Goal: Task Accomplishment & Management: Manage account settings

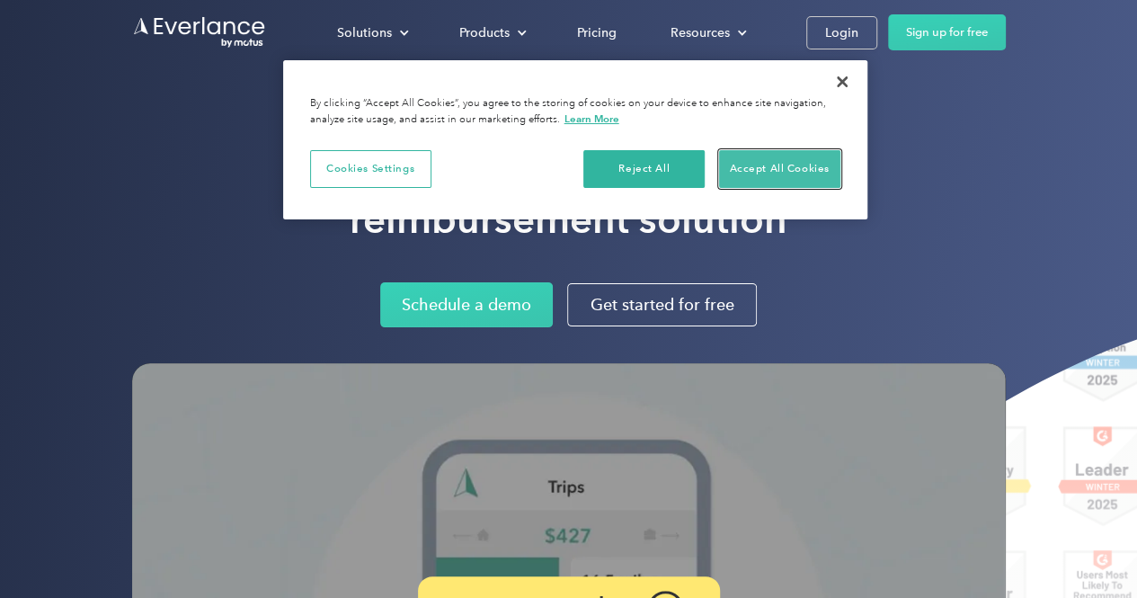
click at [753, 177] on button "Accept All Cookies" at bounding box center [779, 169] width 121 height 38
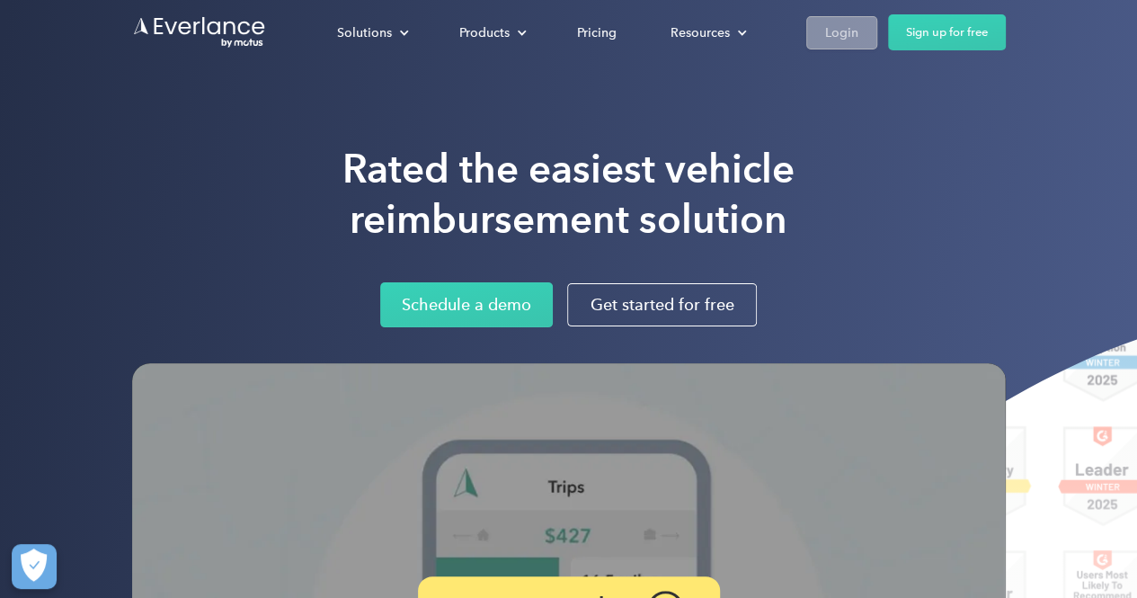
click at [852, 35] on div "Login" at bounding box center [841, 33] width 33 height 22
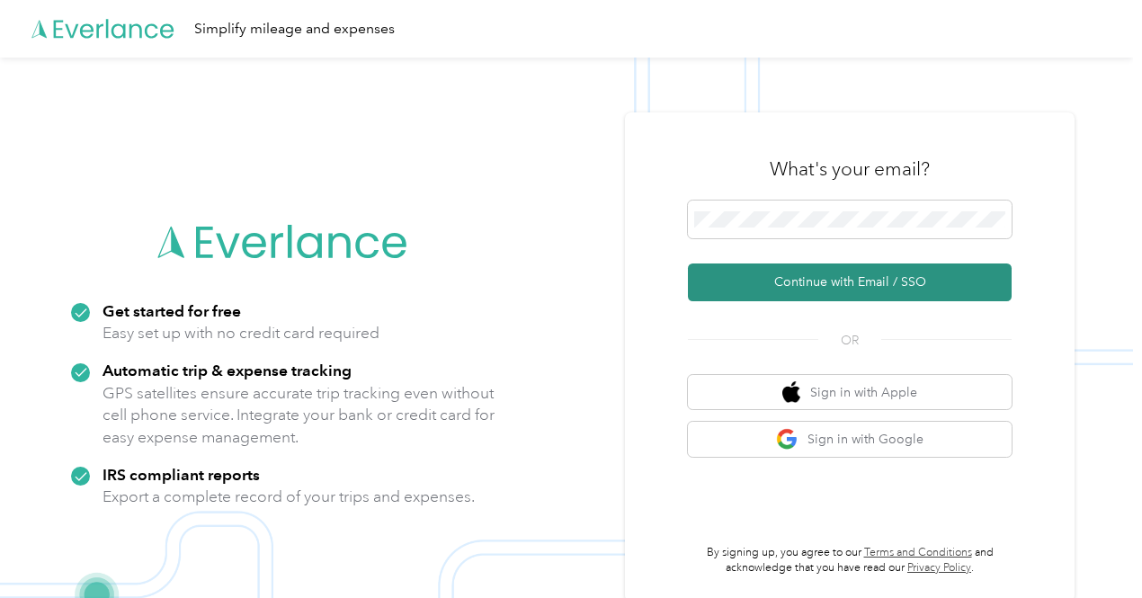
click at [805, 297] on button "Continue with Email / SSO" at bounding box center [850, 282] width 324 height 38
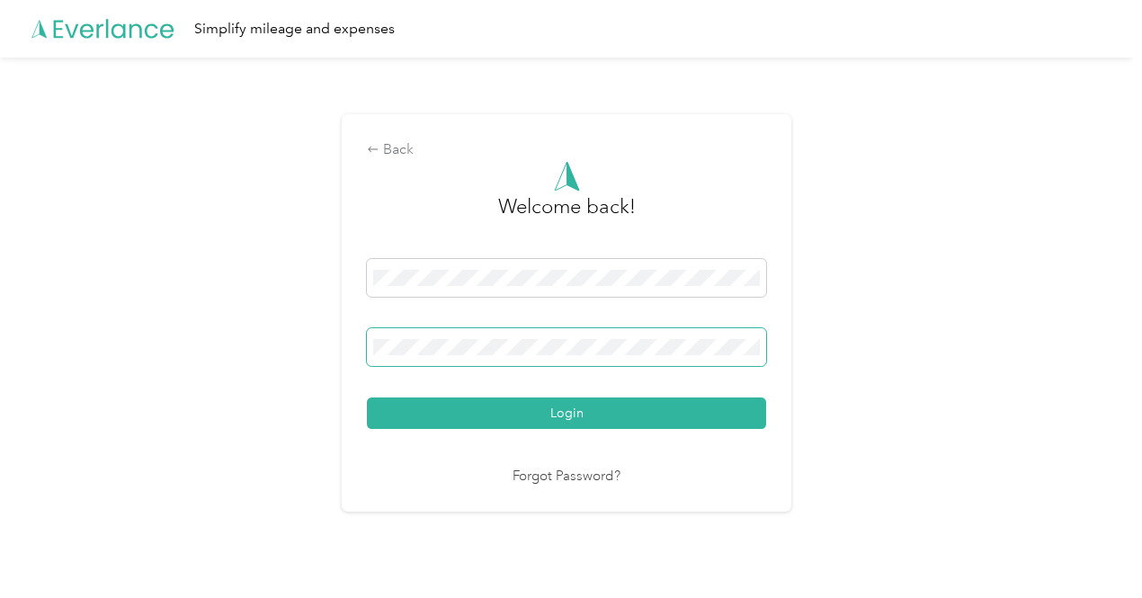
click at [367, 397] on button "Login" at bounding box center [566, 412] width 399 height 31
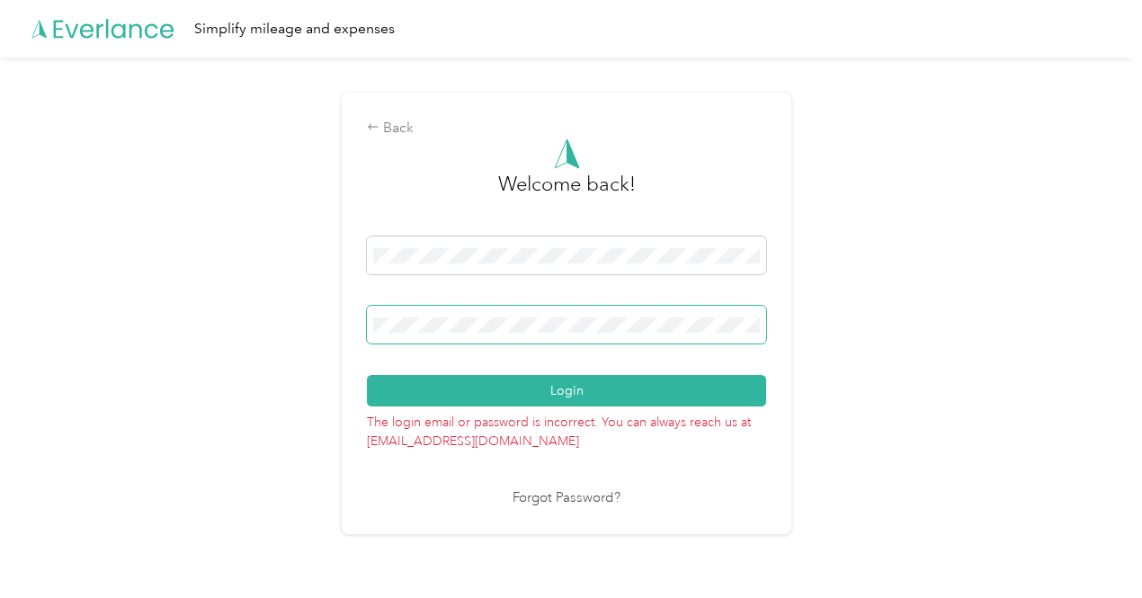
click at [308, 317] on div "Back Welcome back! Login The login email or password is incorrect. You can alwa…" at bounding box center [566, 321] width 1133 height 526
click at [367, 375] on button "Login" at bounding box center [566, 390] width 399 height 31
click at [360, 320] on div "Back Welcome back! Login The login email or password is incorrect. You can alwa…" at bounding box center [567, 313] width 450 height 441
click at [367, 375] on button "Login" at bounding box center [566, 390] width 399 height 31
click at [401, 296] on div "Login" at bounding box center [566, 321] width 399 height 170
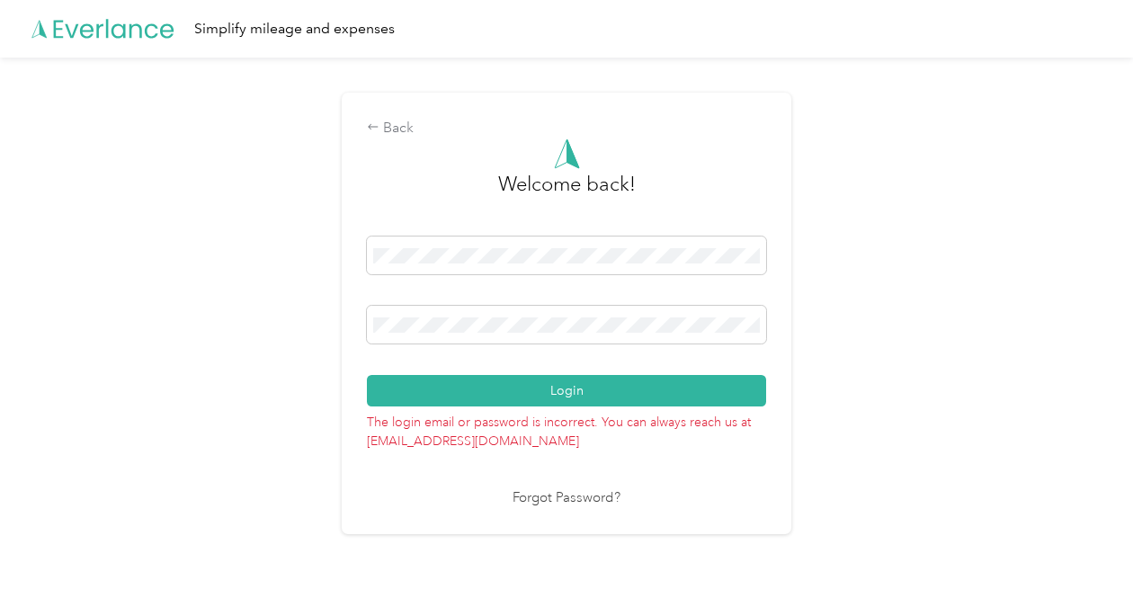
click at [401, 296] on div "Login" at bounding box center [566, 321] width 399 height 170
click at [410, 312] on span at bounding box center [566, 325] width 399 height 38
click at [367, 375] on button "Login" at bounding box center [566, 390] width 399 height 31
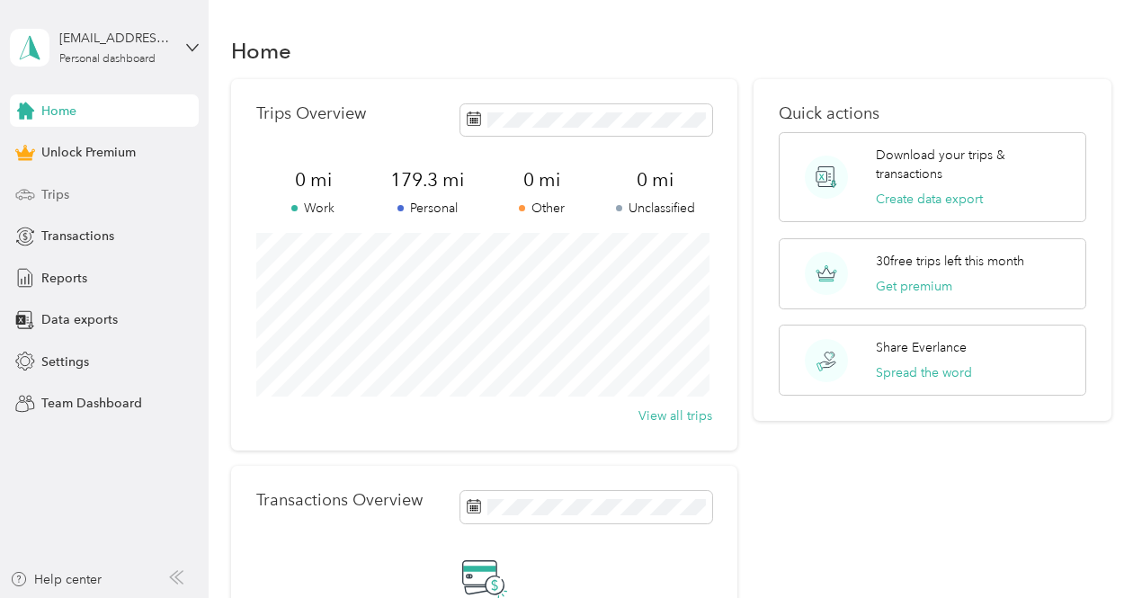
click at [75, 206] on div "Trips" at bounding box center [104, 194] width 189 height 32
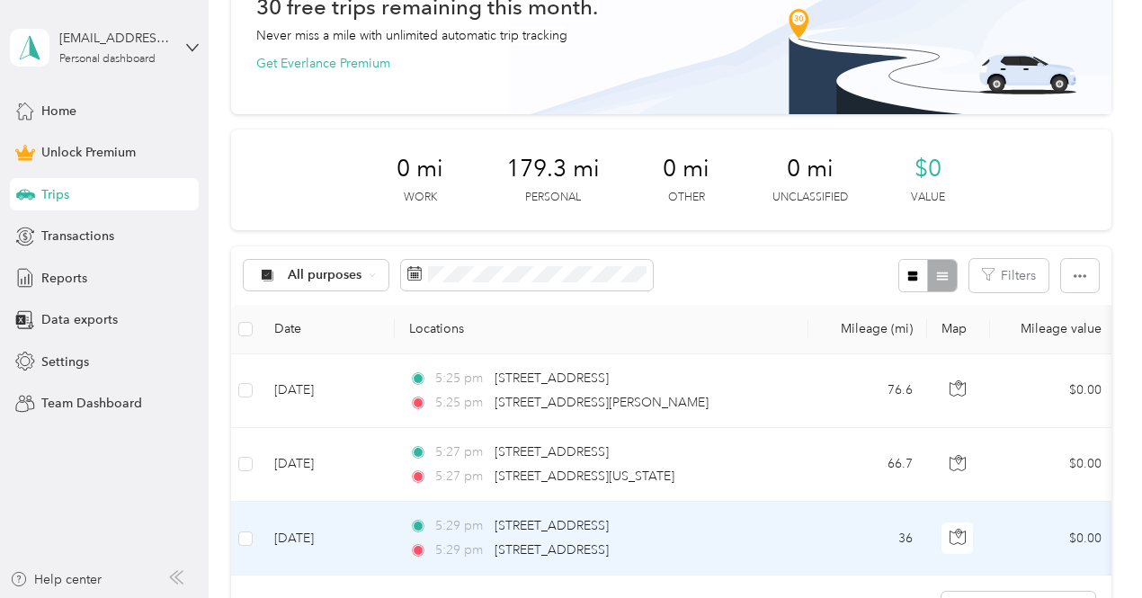
scroll to position [110, 0]
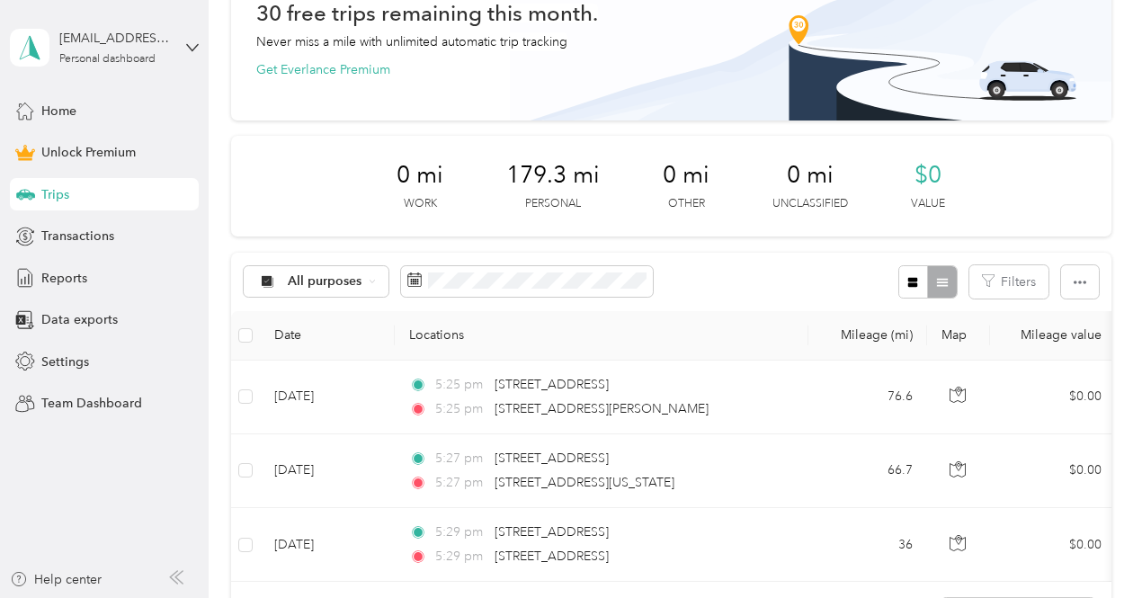
click at [255, 335] on th at bounding box center [245, 335] width 29 height 49
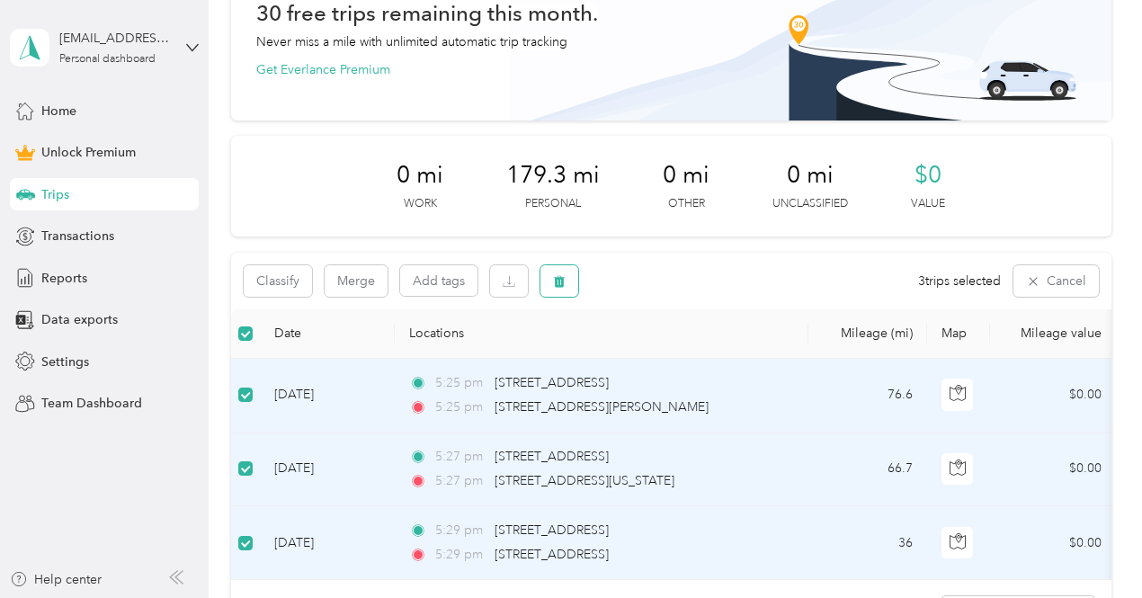
click at [568, 278] on button "button" at bounding box center [559, 280] width 38 height 31
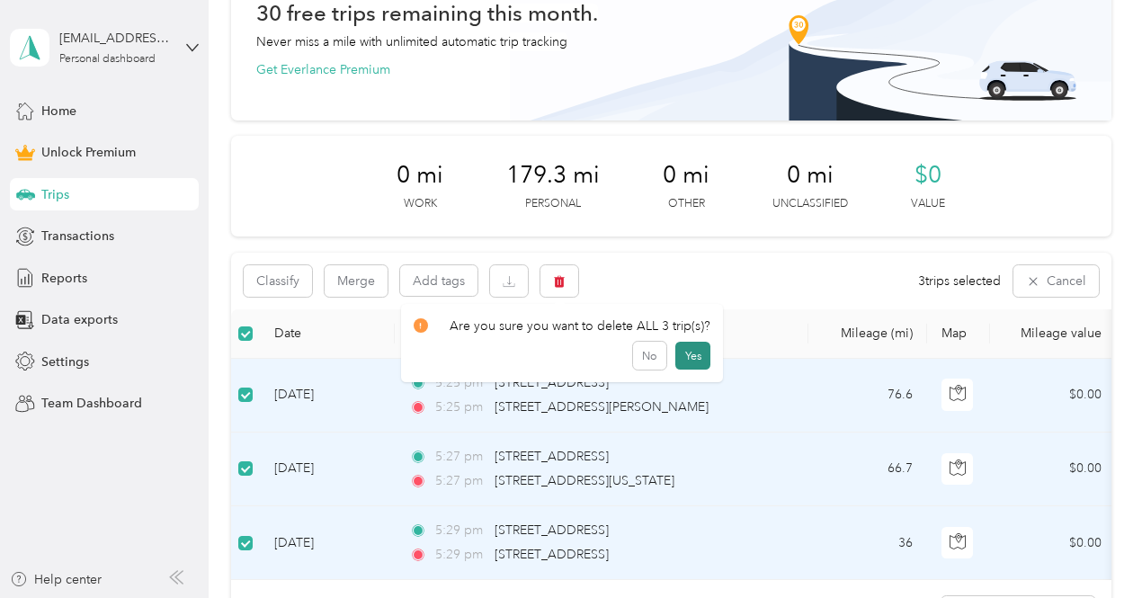
click at [691, 350] on button "Yes" at bounding box center [692, 356] width 35 height 29
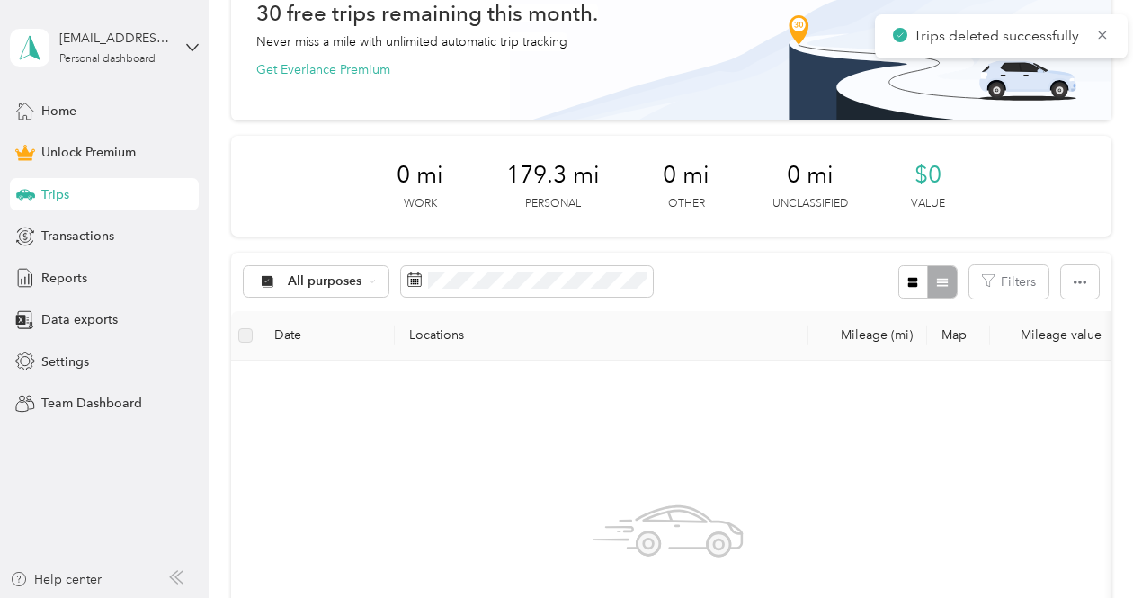
scroll to position [0, 0]
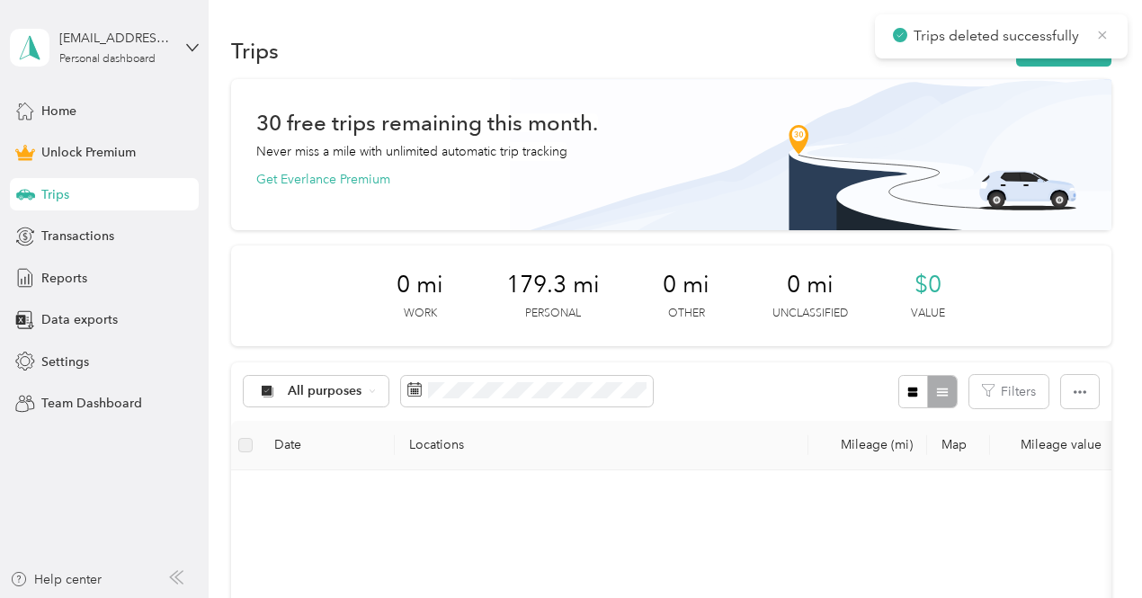
click at [1095, 34] on icon at bounding box center [1102, 35] width 14 height 16
click at [1050, 58] on button "New trip" at bounding box center [1063, 50] width 95 height 31
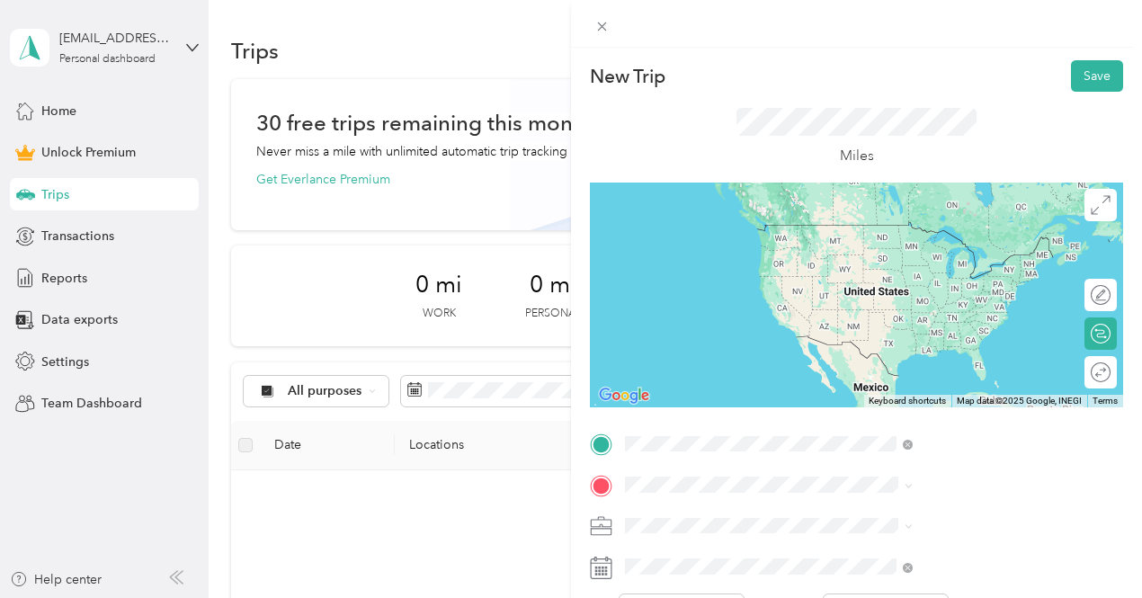
click at [901, 221] on span "3915 North Hall Street Dallas, Texas 75219, United States" at bounding box center [939, 225] width 180 height 16
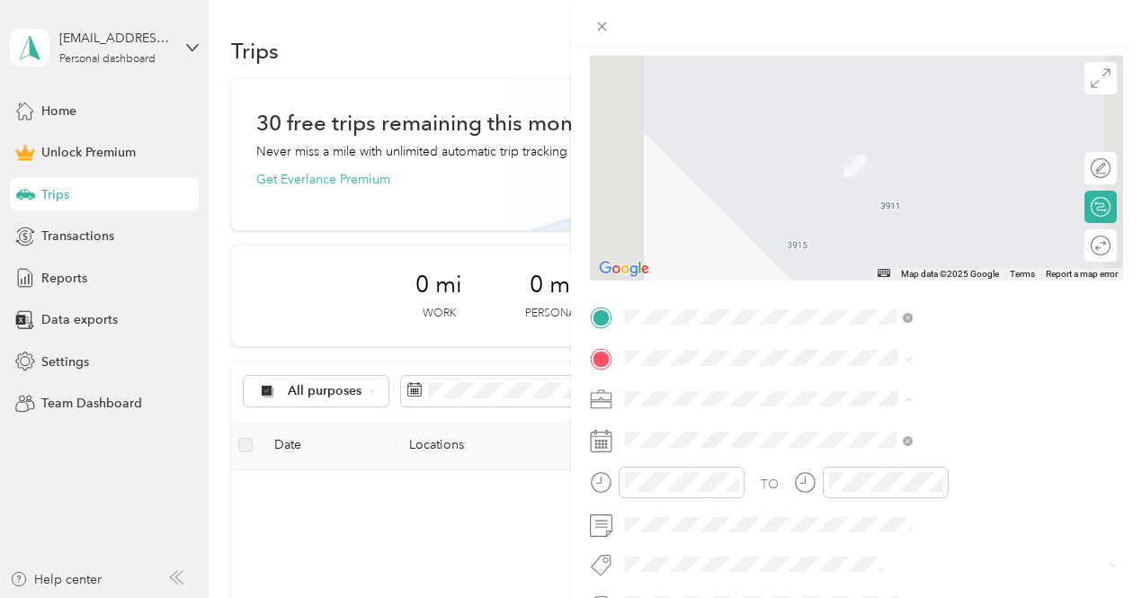
click at [847, 147] on span "Work" at bounding box center [837, 145] width 31 height 15
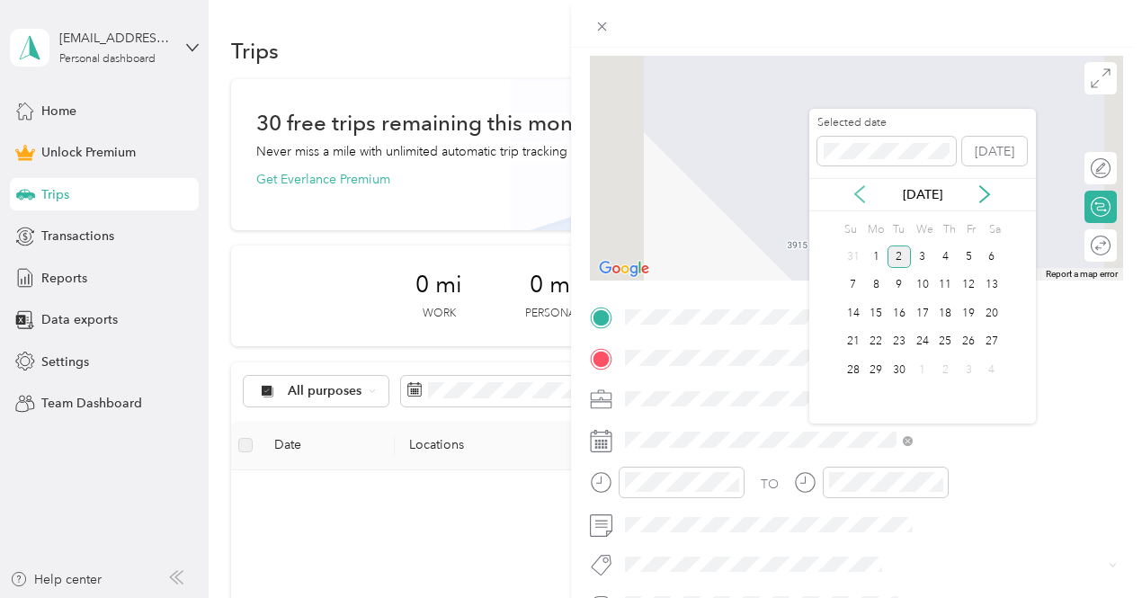
click at [857, 195] on icon at bounding box center [859, 195] width 9 height 16
click at [941, 281] on div "7" at bounding box center [945, 285] width 23 height 22
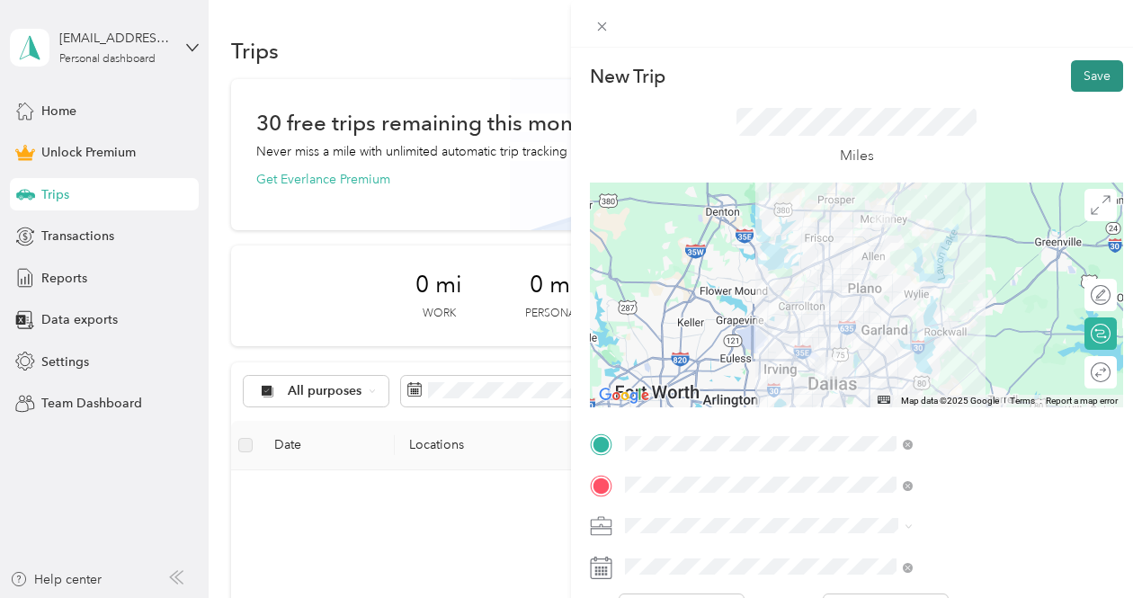
click at [1074, 69] on button "Save" at bounding box center [1097, 75] width 52 height 31
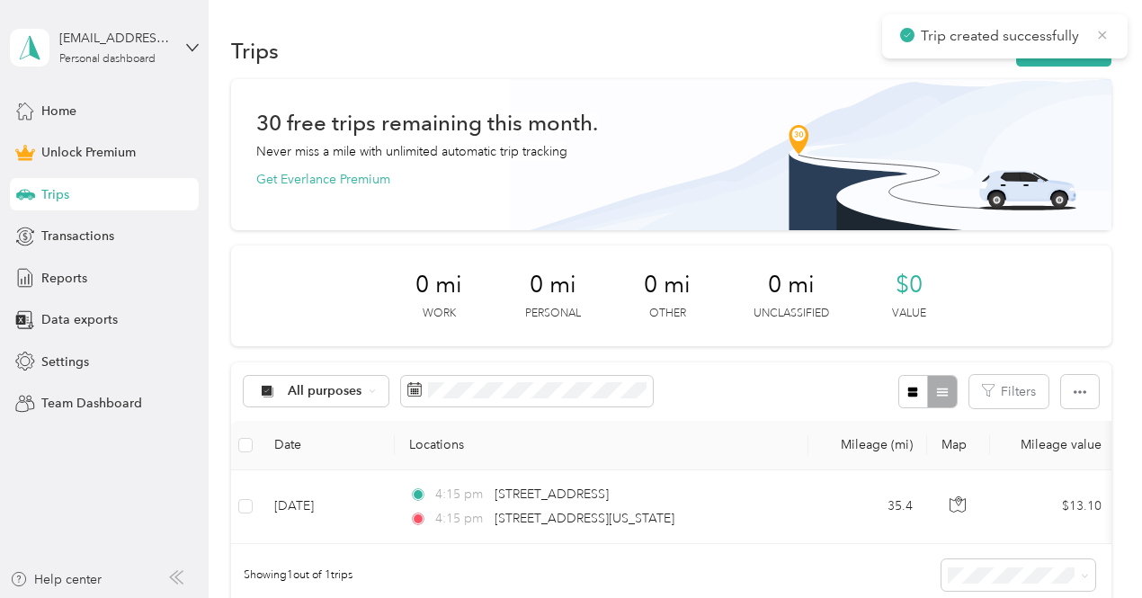
click at [1105, 33] on icon at bounding box center [1102, 35] width 14 height 16
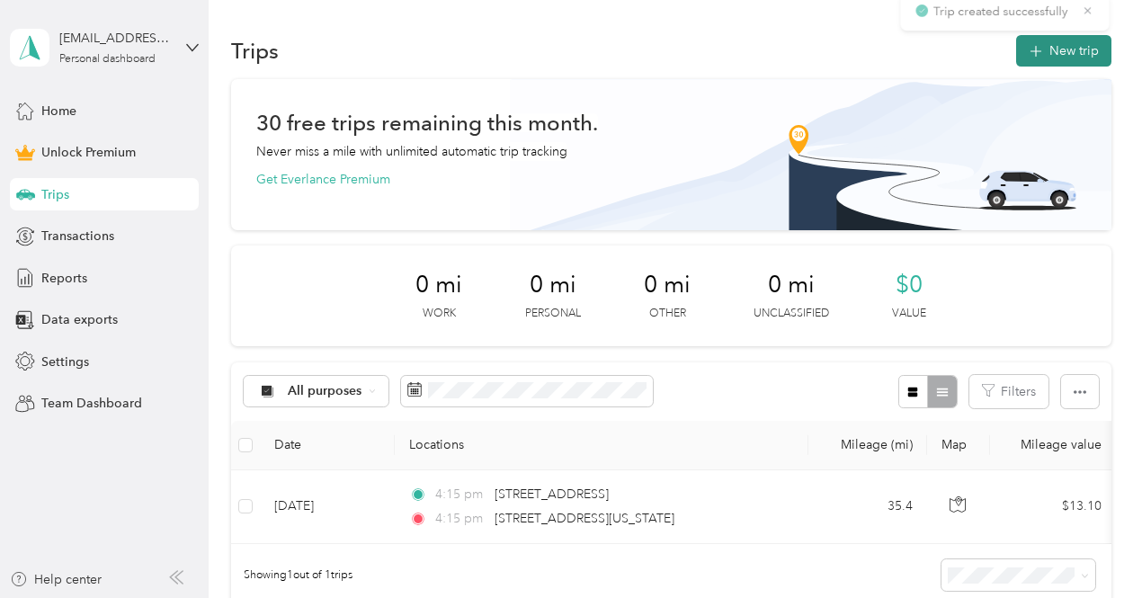
click at [1036, 58] on button "New trip" at bounding box center [1063, 50] width 95 height 31
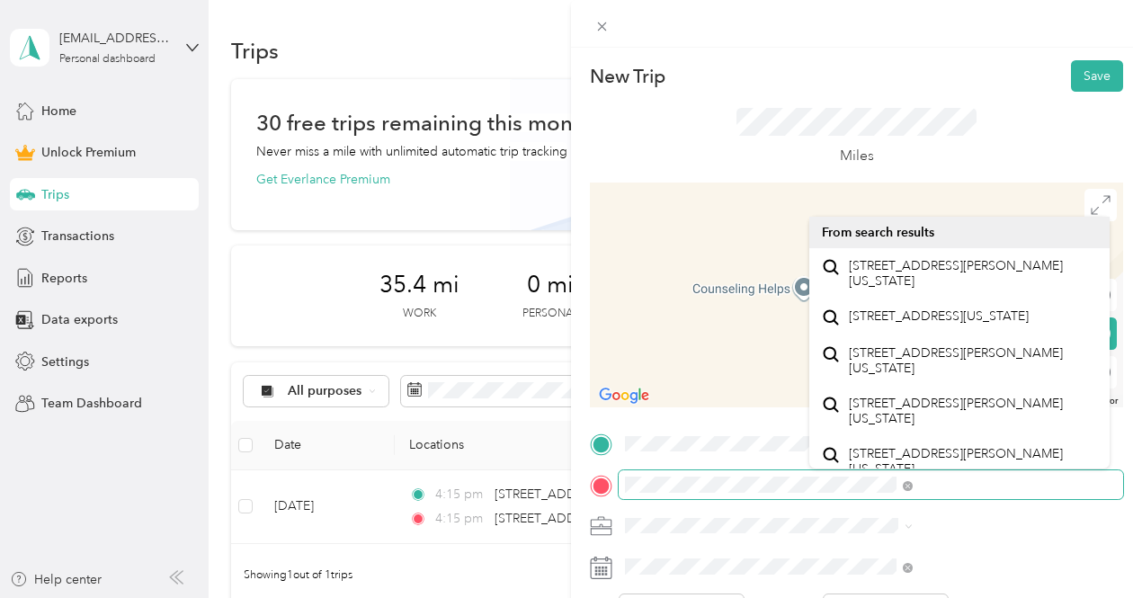
scroll to position [31, 0]
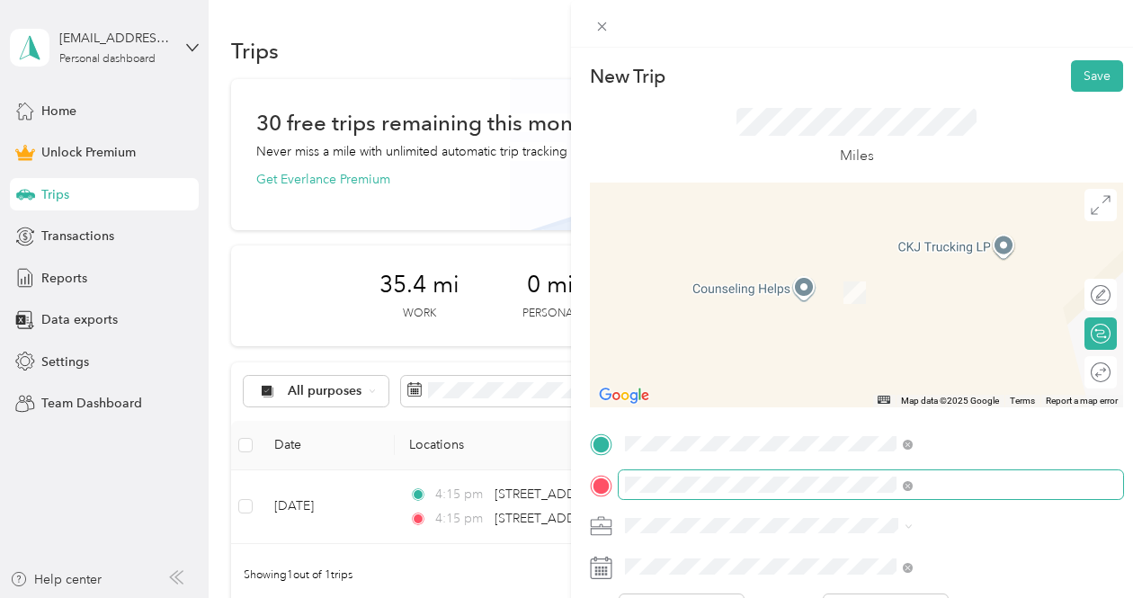
click at [870, 497] on span at bounding box center [871, 484] width 504 height 29
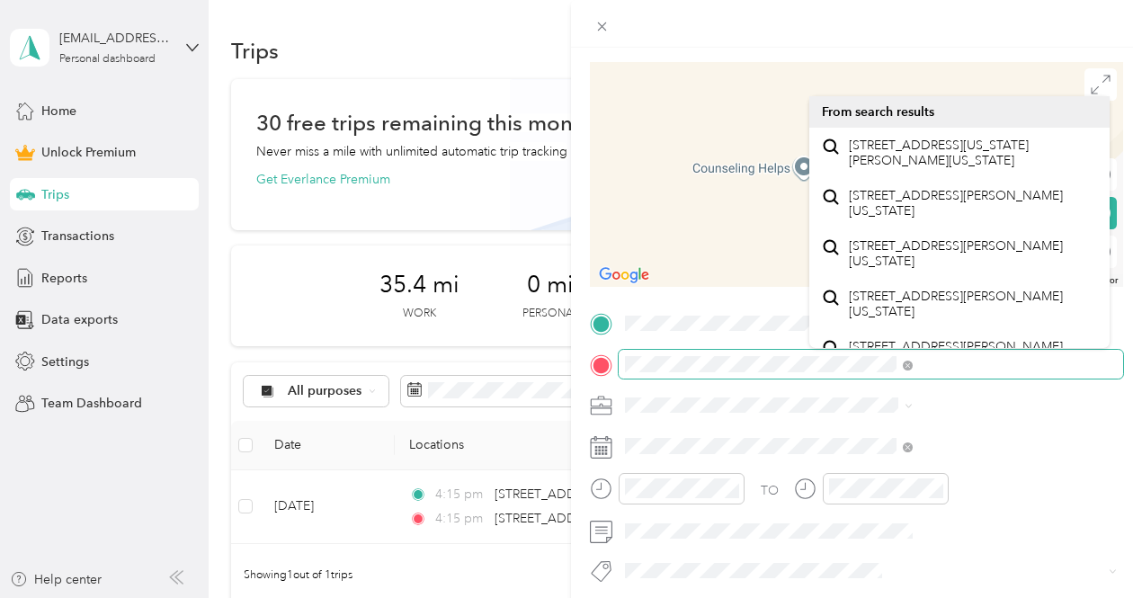
scroll to position [135, 0]
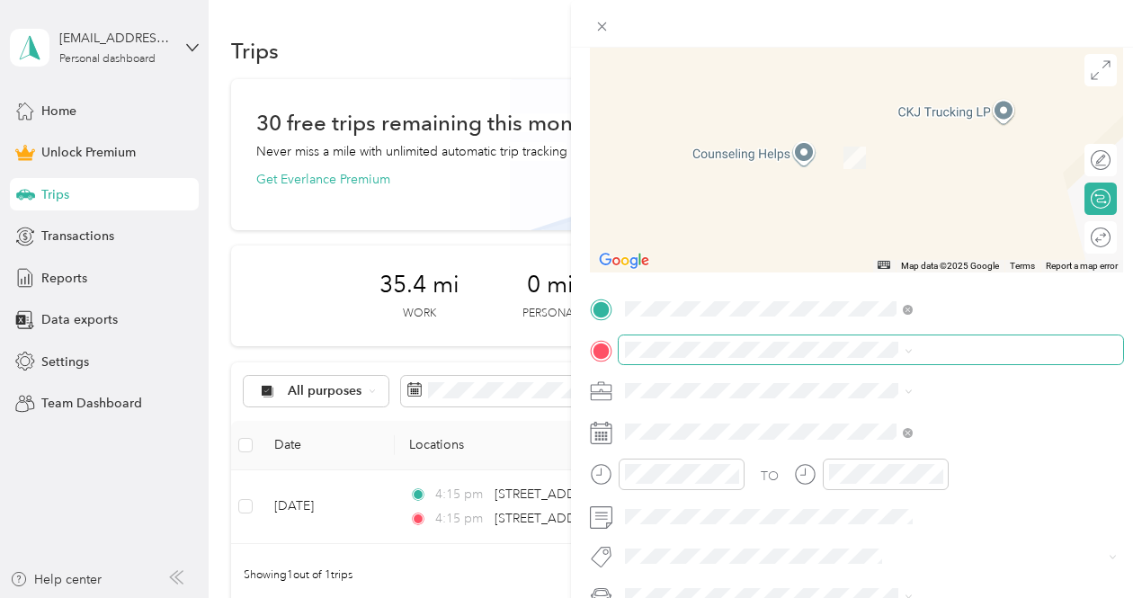
click at [1037, 358] on span at bounding box center [871, 349] width 504 height 29
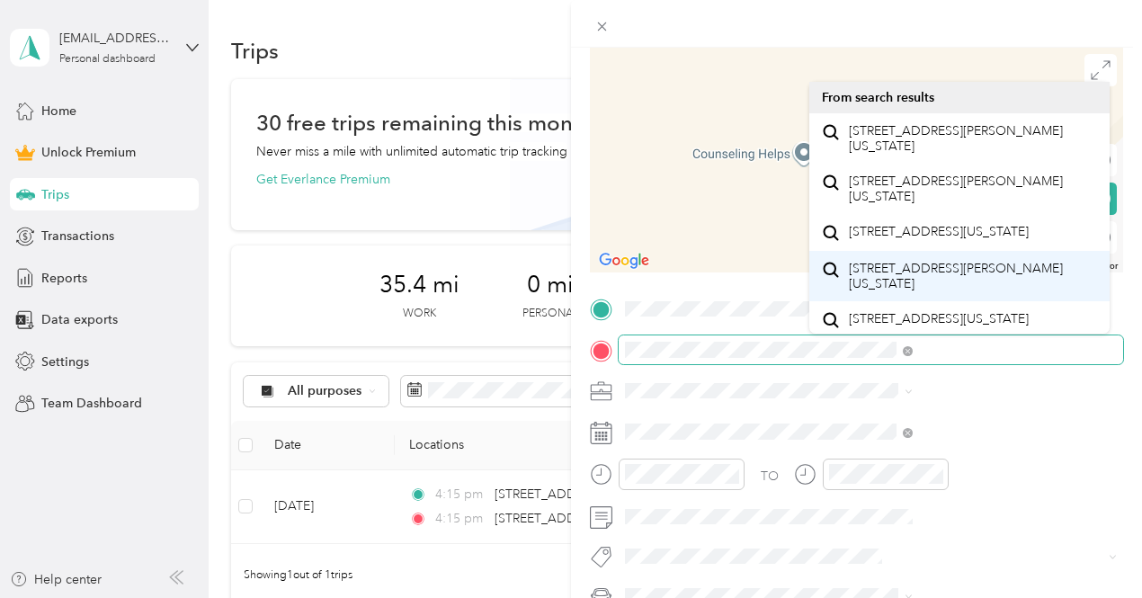
scroll to position [31, 0]
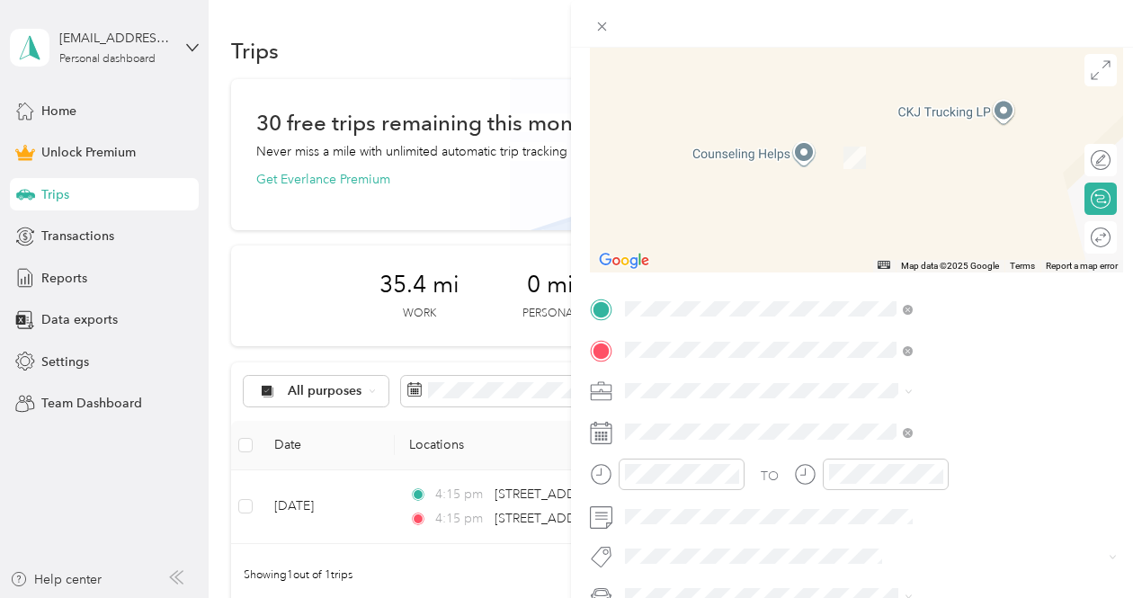
click at [1009, 281] on span "4484 Coit Road Plano, Texas 75075, United States" at bounding box center [972, 289] width 247 height 31
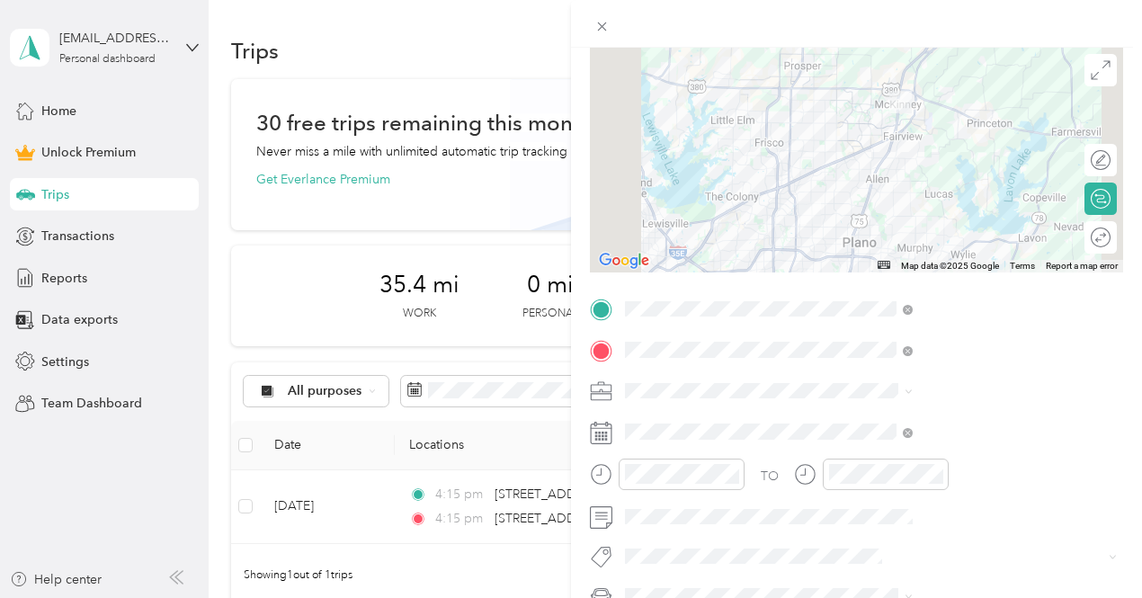
click at [958, 153] on span "4484 Independence Parkway McKinney, Texas 75025, United States" at bounding box center [972, 138] width 247 height 31
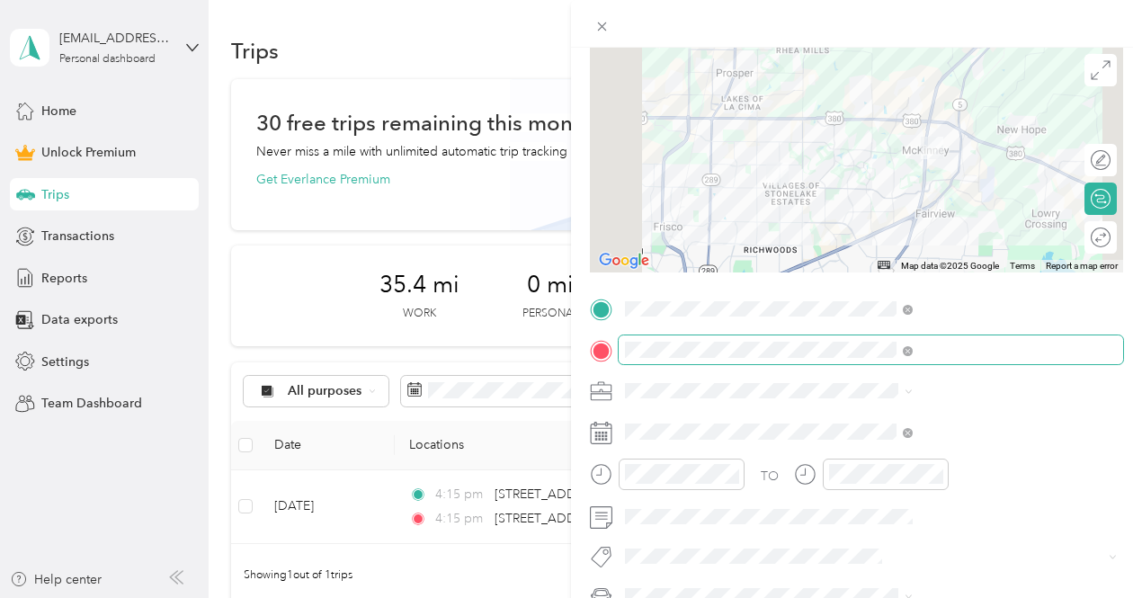
click at [958, 361] on span at bounding box center [871, 349] width 504 height 29
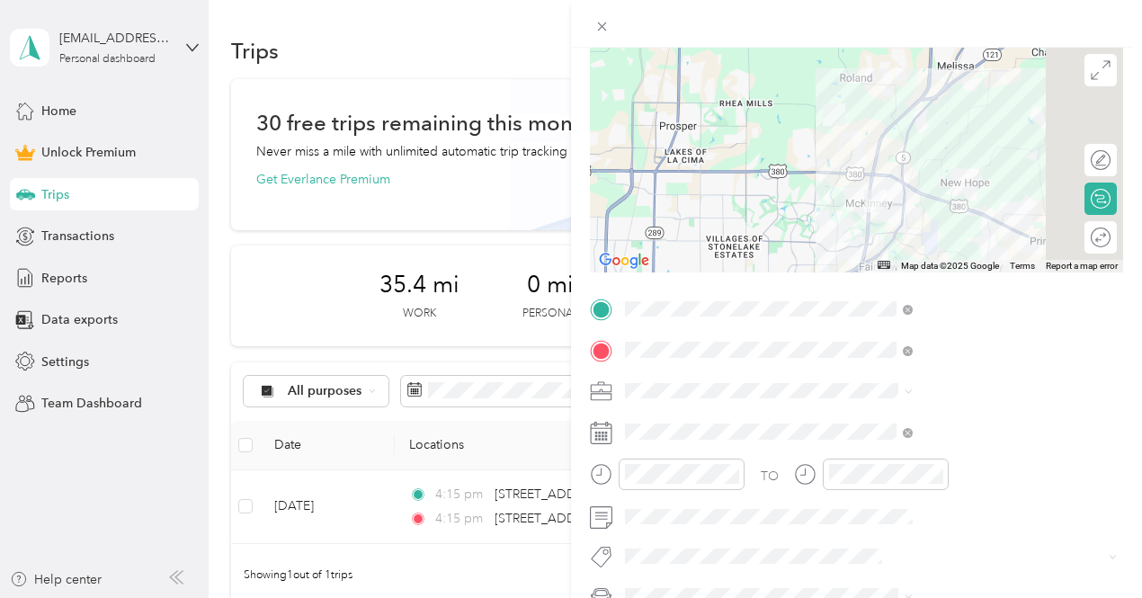
click at [849, 381] on span at bounding box center [871, 391] width 504 height 29
click at [827, 138] on span "Work" at bounding box center [837, 138] width 31 height 15
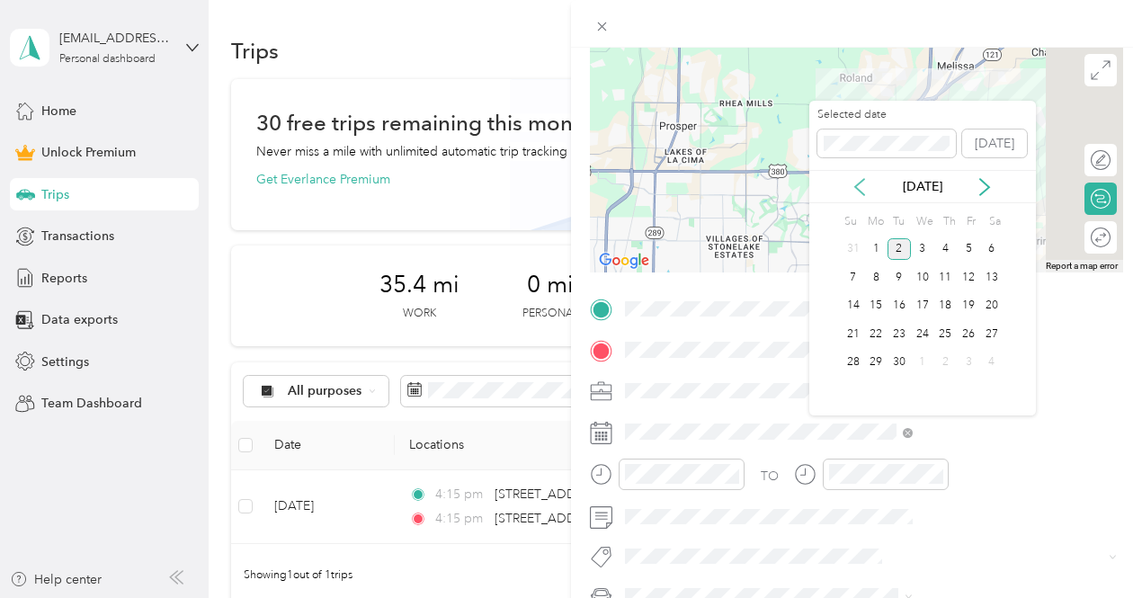
click at [860, 179] on icon at bounding box center [860, 187] width 18 height 18
click at [950, 279] on div "7" at bounding box center [945, 277] width 23 height 22
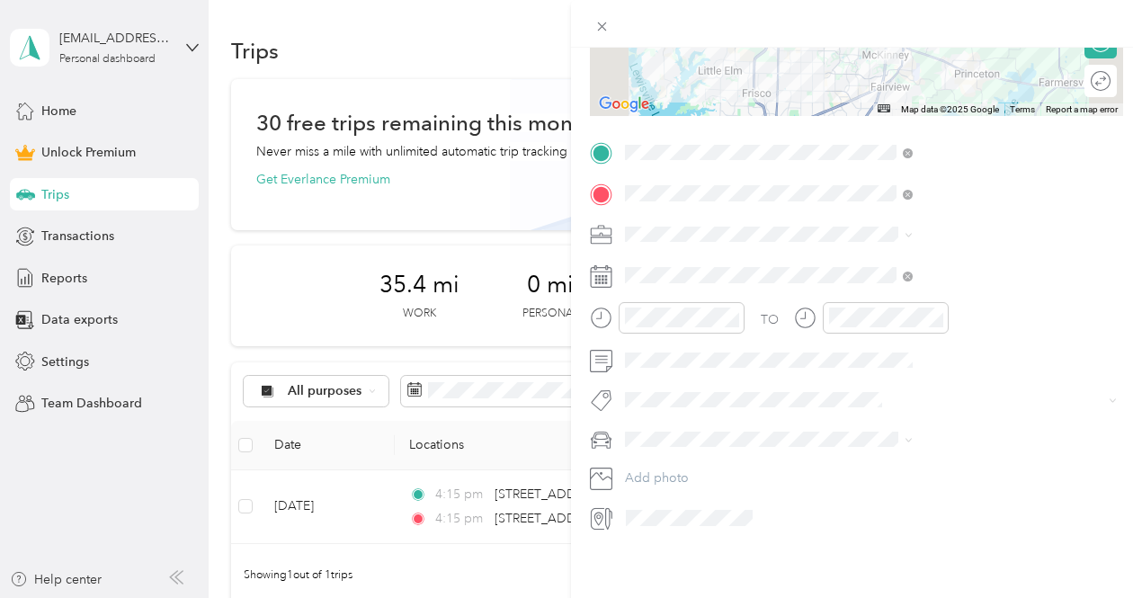
scroll to position [0, 0]
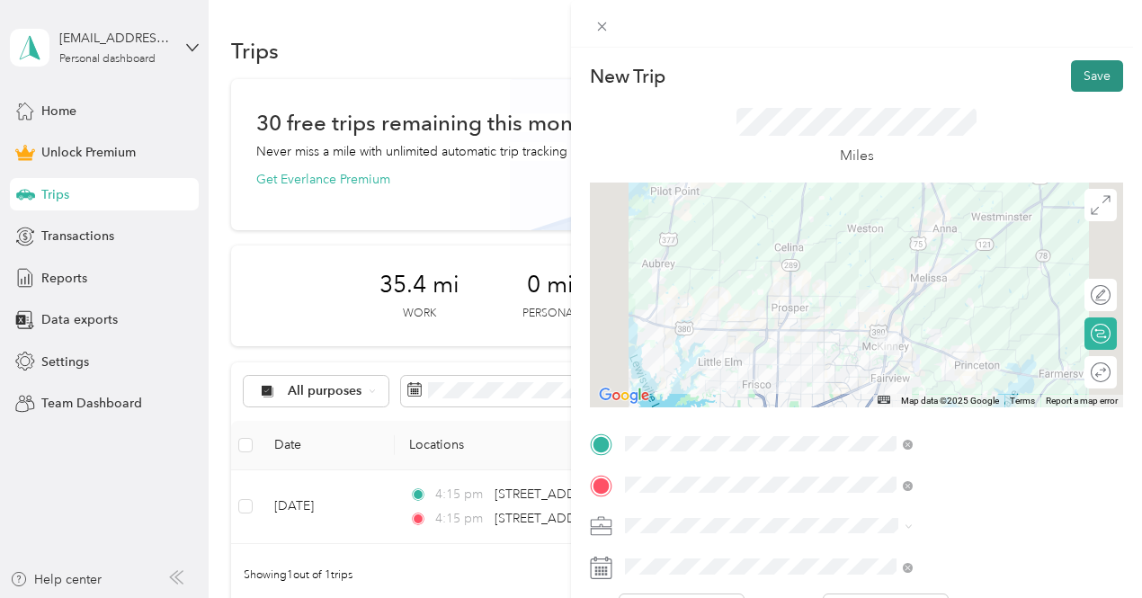
click at [1090, 67] on button "Save" at bounding box center [1097, 75] width 52 height 31
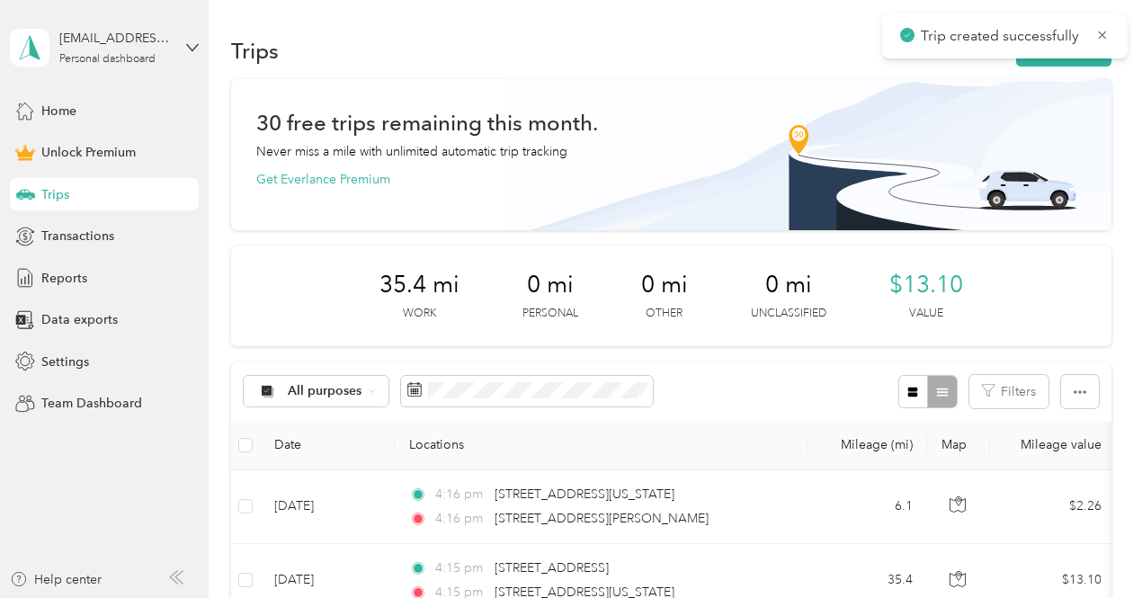
click at [1065, 58] on div "Trip created successfully" at bounding box center [1004, 36] width 245 height 44
click at [1052, 58] on button "New trip" at bounding box center [1063, 50] width 95 height 31
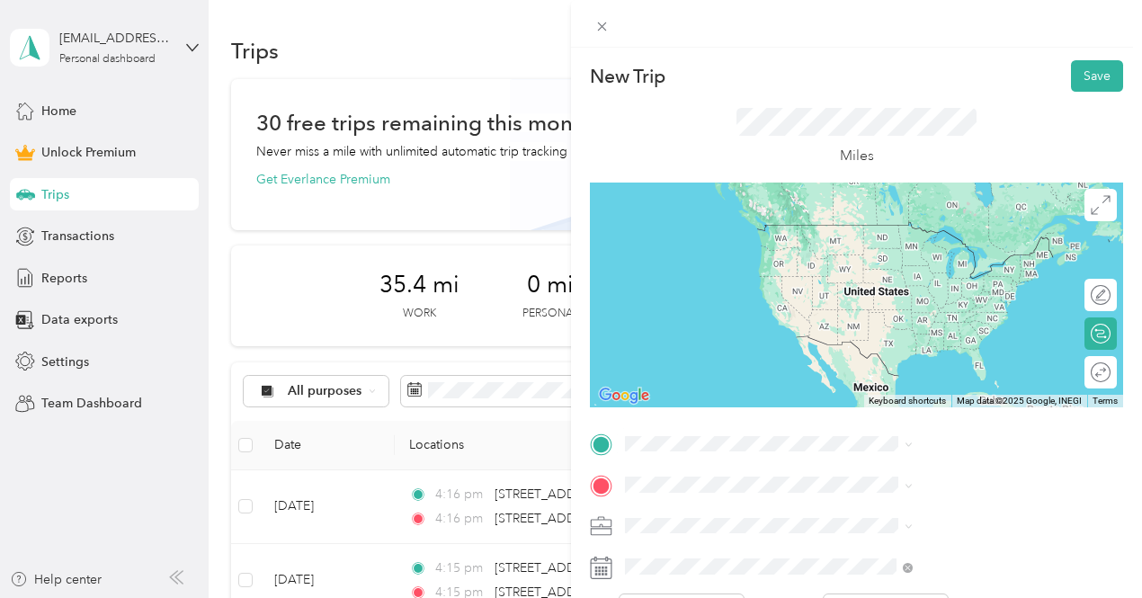
click at [942, 232] on span "4484 County Road 1006 McKinney, Texas 75071, United States" at bounding box center [972, 230] width 247 height 31
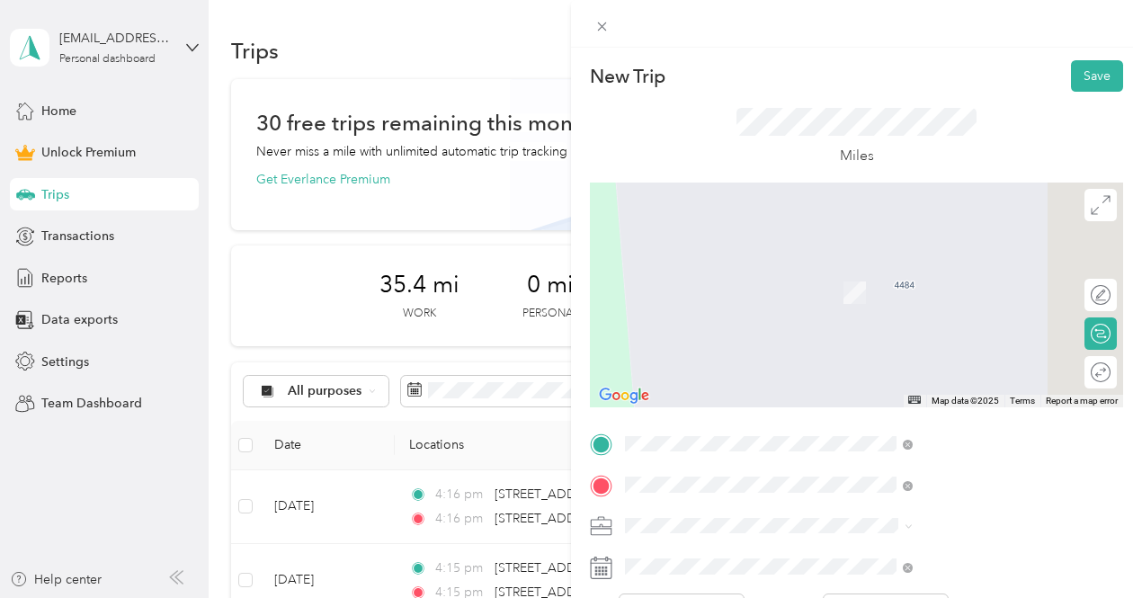
click at [894, 274] on span "3915 North Hall Street Dallas, Texas 75219, United States" at bounding box center [939, 266] width 180 height 16
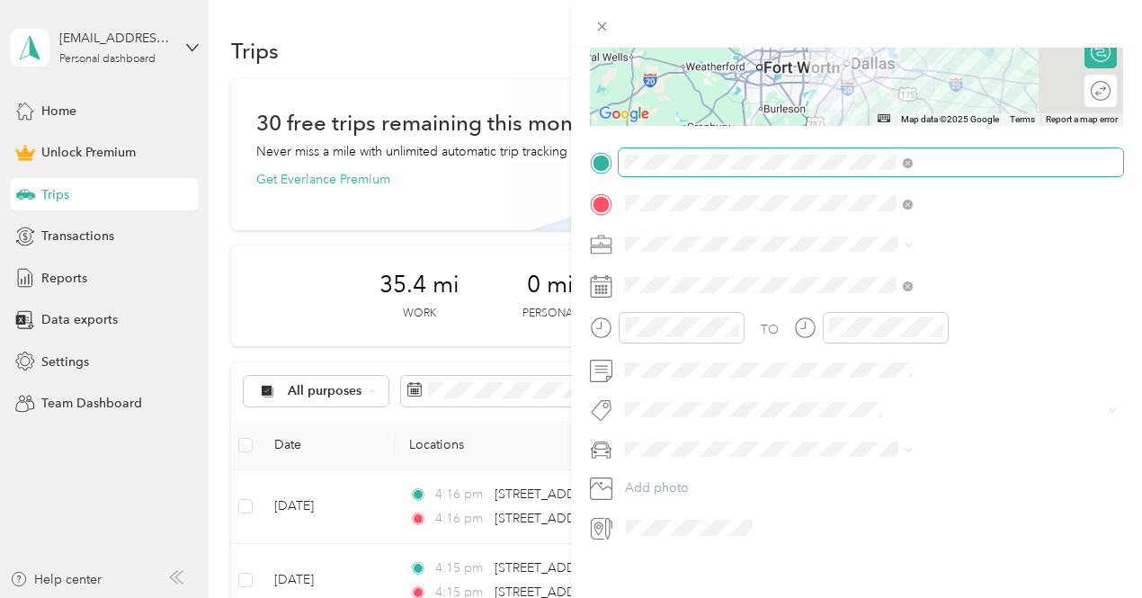
scroll to position [285, 0]
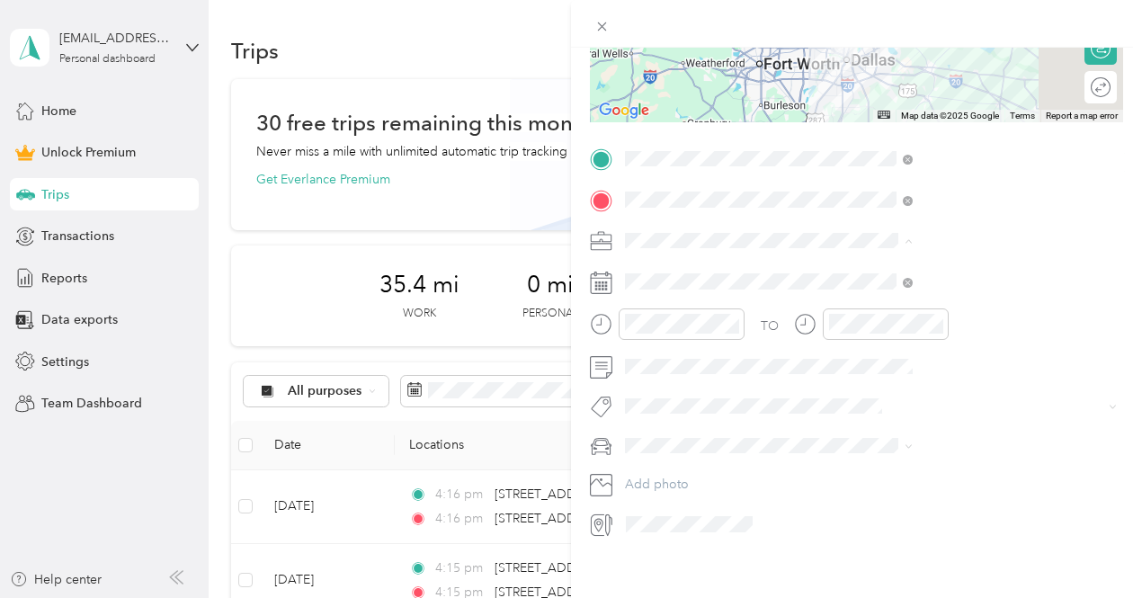
click at [826, 272] on span "Work" at bounding box center [837, 271] width 31 height 15
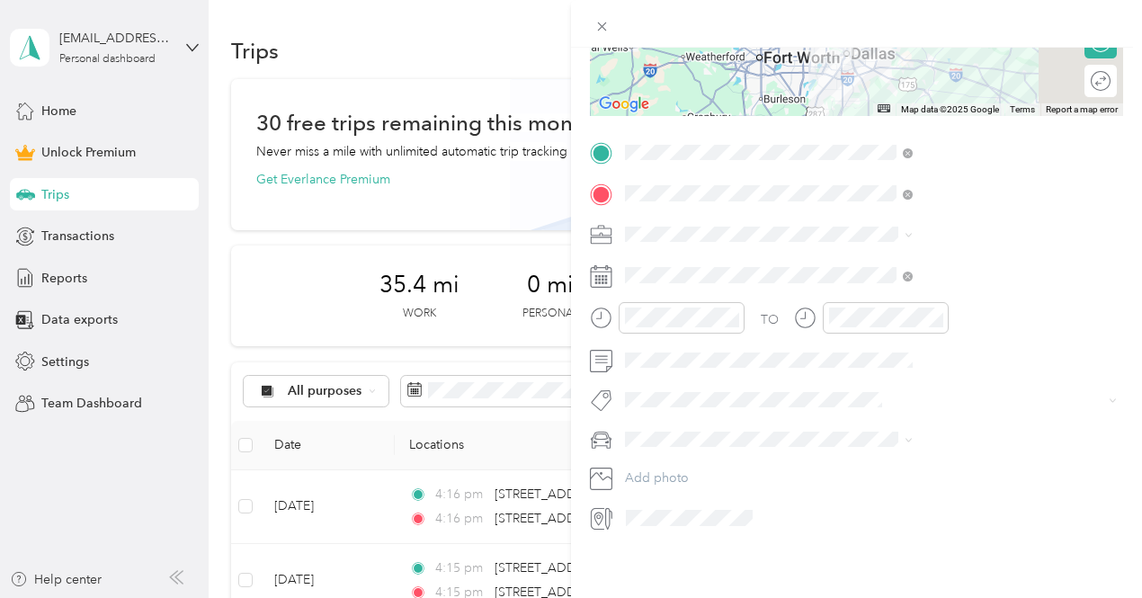
scroll to position [0, 0]
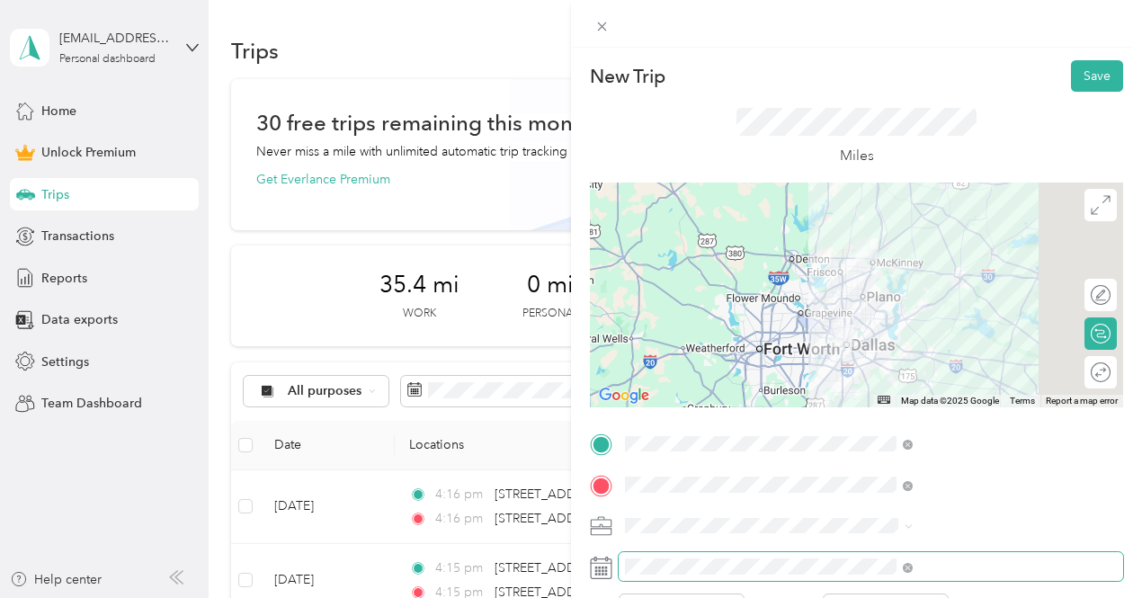
click at [829, 552] on span at bounding box center [871, 566] width 504 height 29
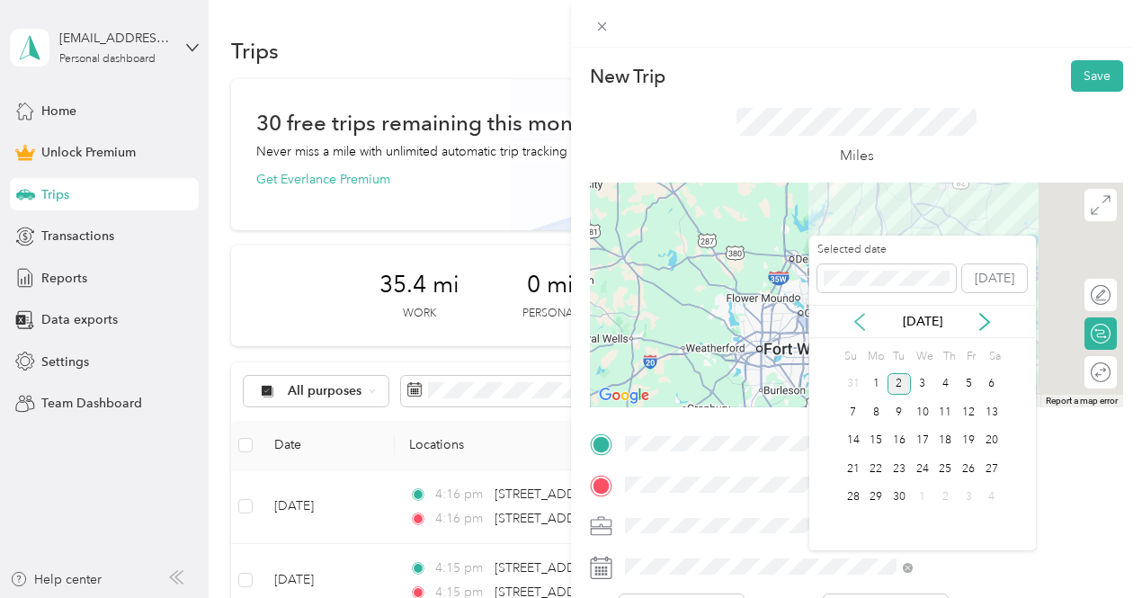
click at [858, 317] on icon at bounding box center [859, 322] width 9 height 16
click at [950, 411] on div "7" at bounding box center [945, 412] width 23 height 22
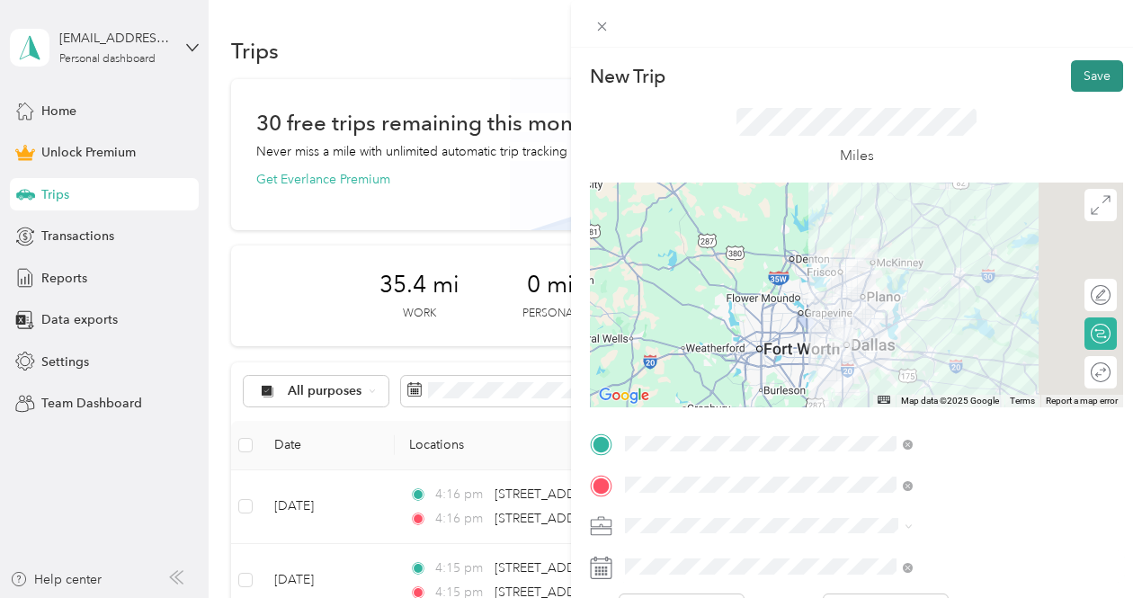
click at [1088, 66] on button "Save" at bounding box center [1097, 75] width 52 height 31
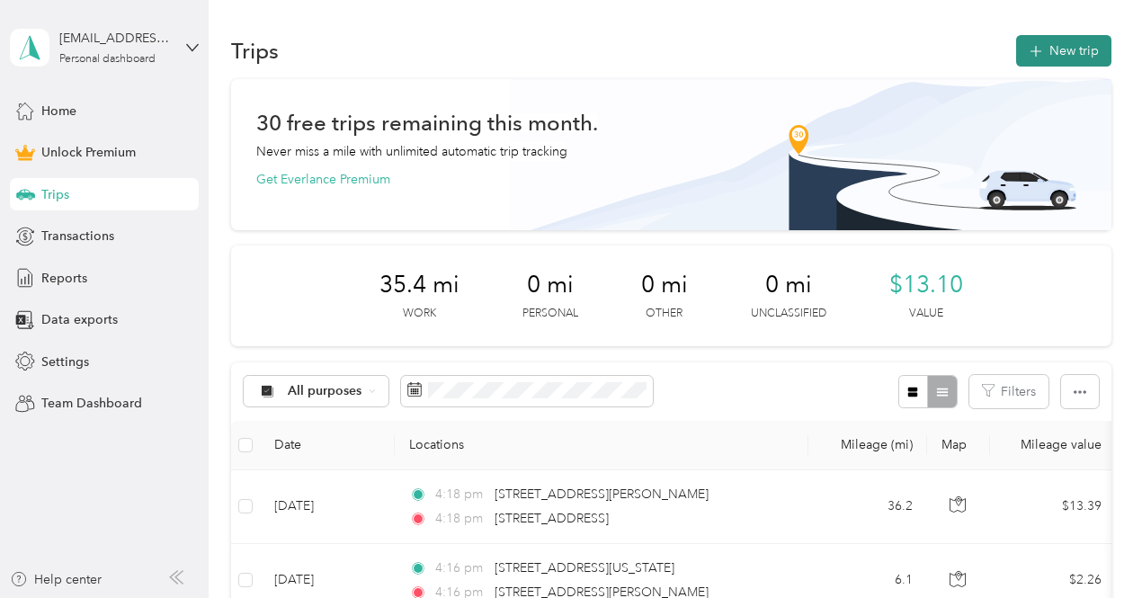
click at [1059, 56] on button "New trip" at bounding box center [1063, 50] width 95 height 31
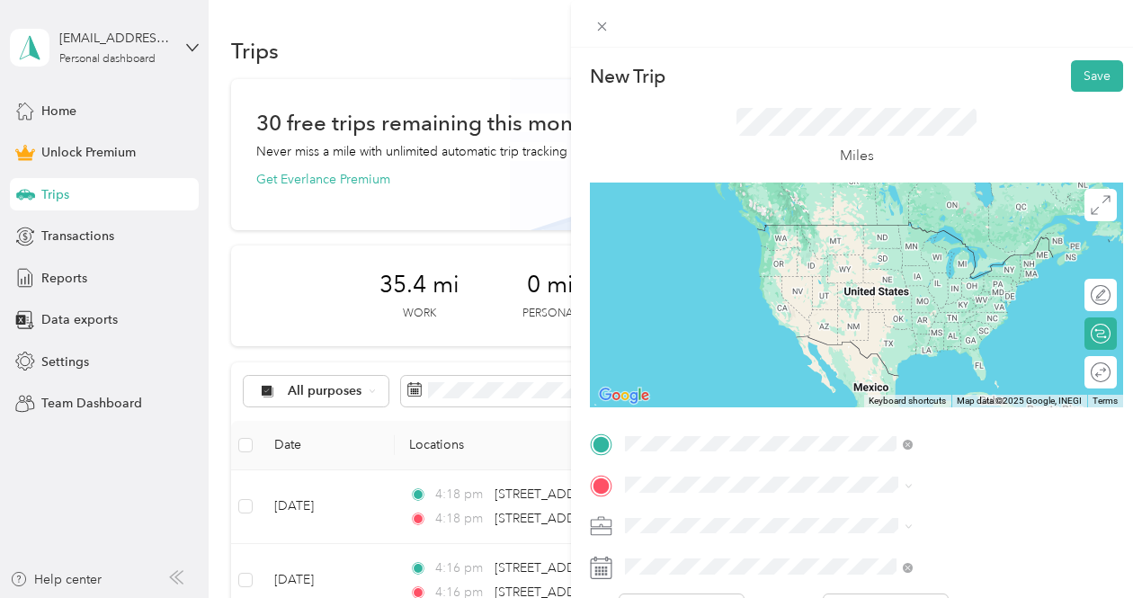
click at [901, 232] on span "3915 North Hall Street Dallas, Texas 75219, United States" at bounding box center [939, 225] width 180 height 16
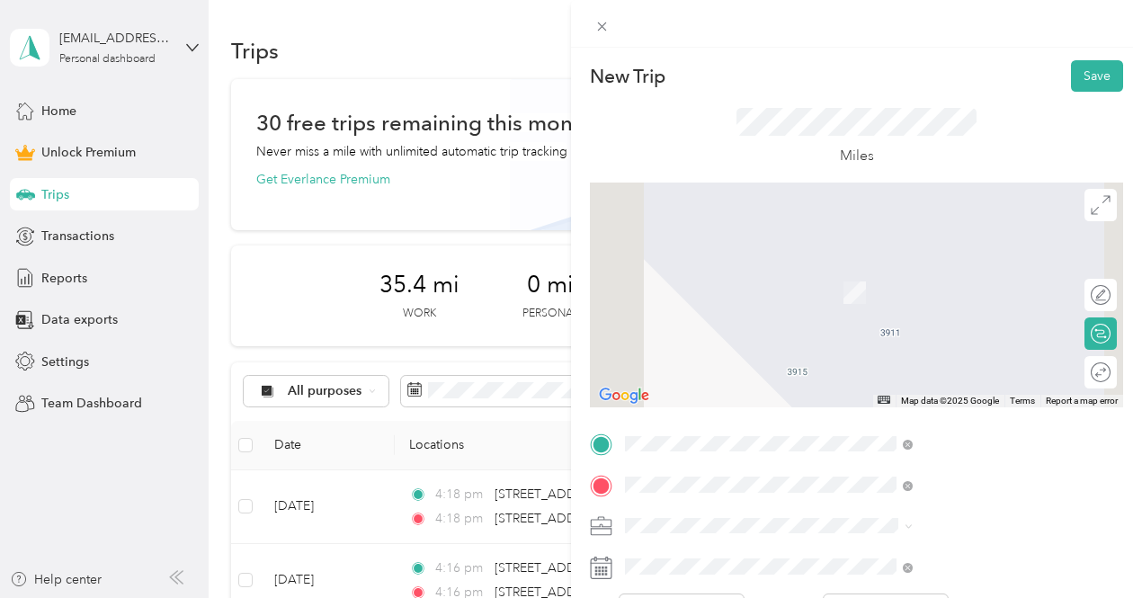
click at [912, 277] on span "San Gabriel Avenue Frisco, Texas 75033, United States" at bounding box center [972, 273] width 247 height 31
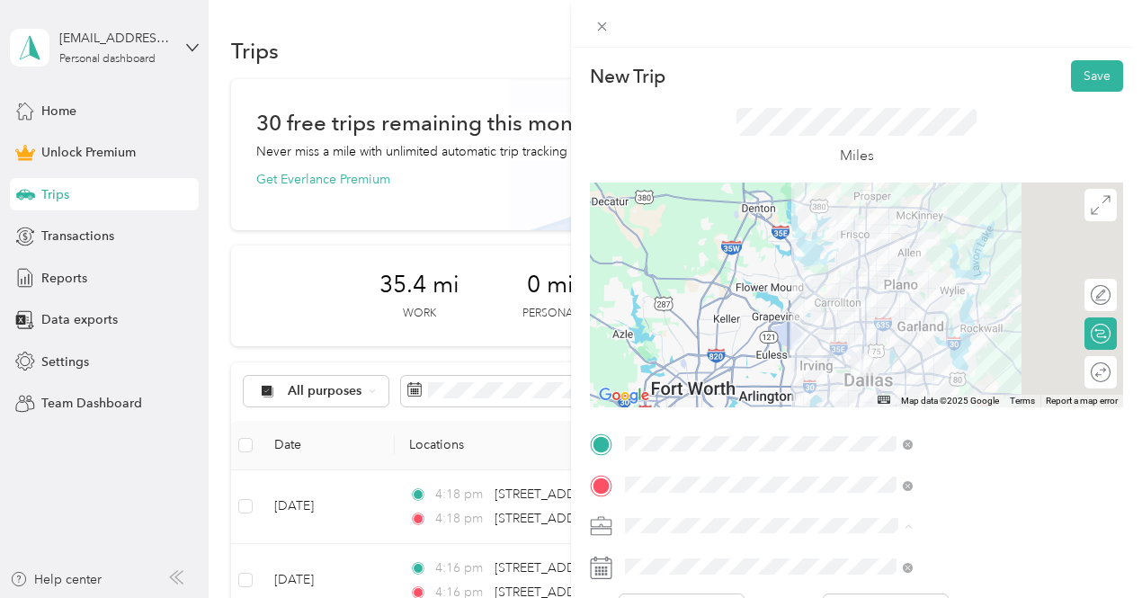
click at [854, 268] on div "Work" at bounding box center [959, 273] width 275 height 19
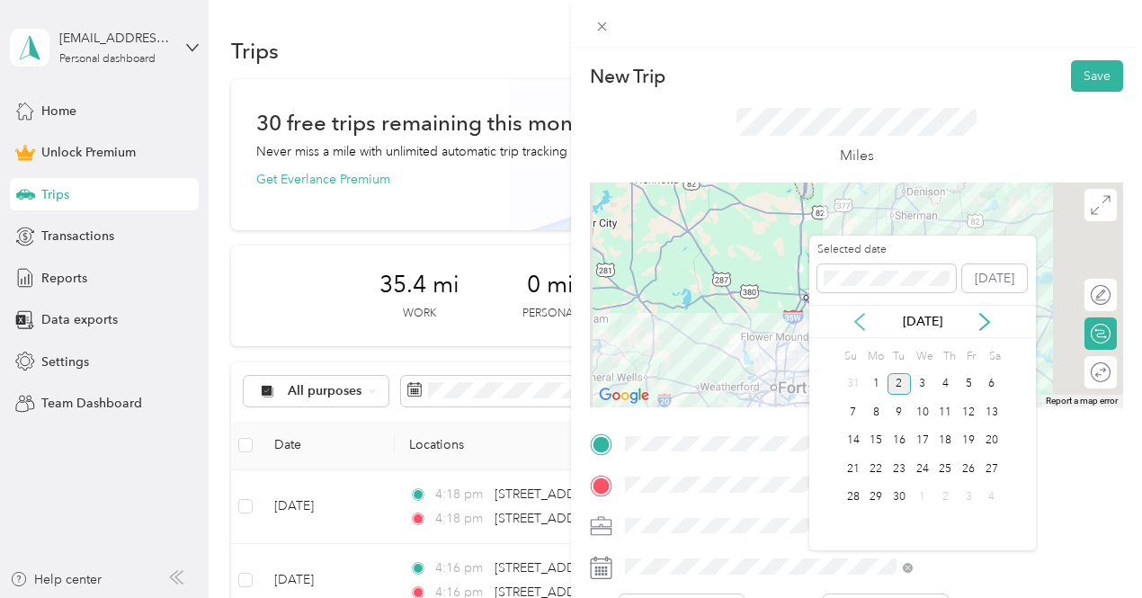
click at [861, 319] on icon at bounding box center [860, 322] width 18 height 18
click at [894, 438] on div "12" at bounding box center [898, 441] width 23 height 22
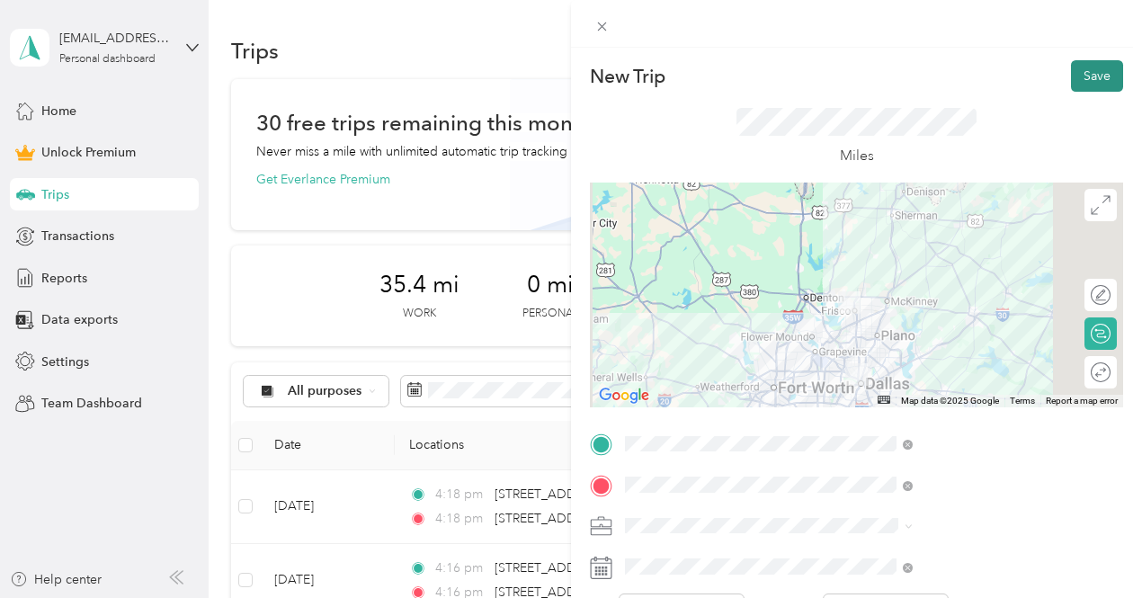
click at [1081, 71] on button "Save" at bounding box center [1097, 75] width 52 height 31
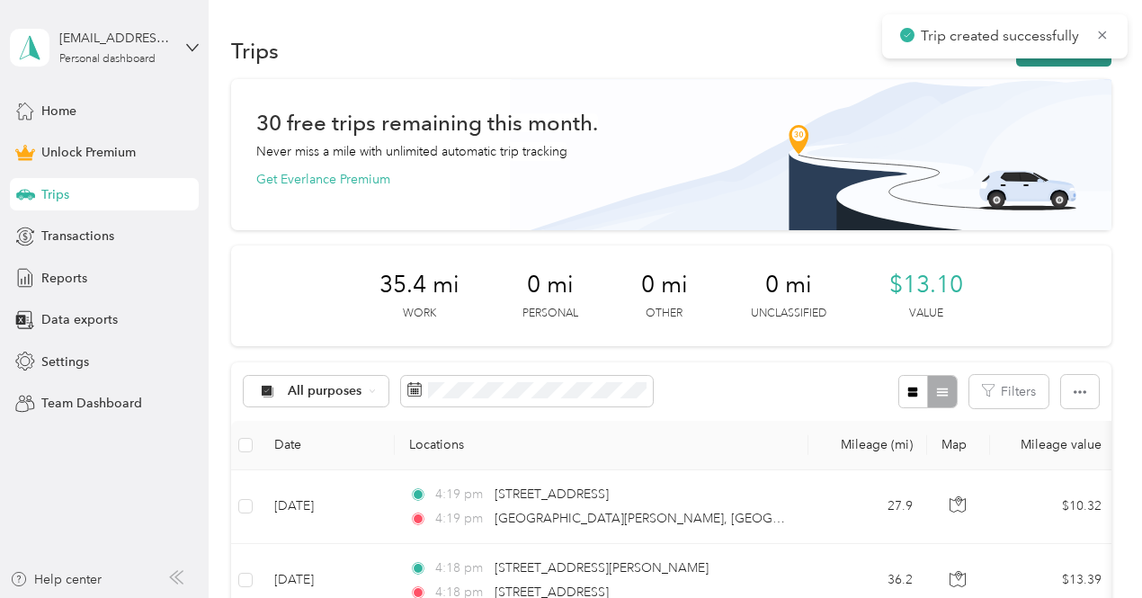
click at [1057, 59] on button "New trip" at bounding box center [1063, 50] width 95 height 31
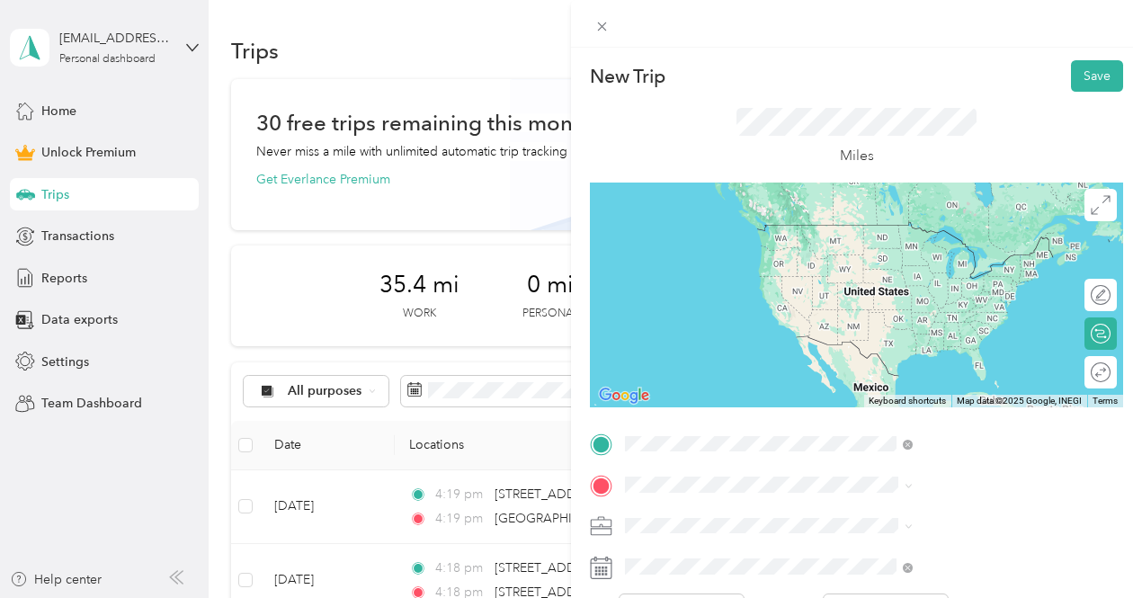
click at [911, 238] on span "San Gabriel Avenue Frisco, Texas 75033, United States" at bounding box center [972, 232] width 247 height 31
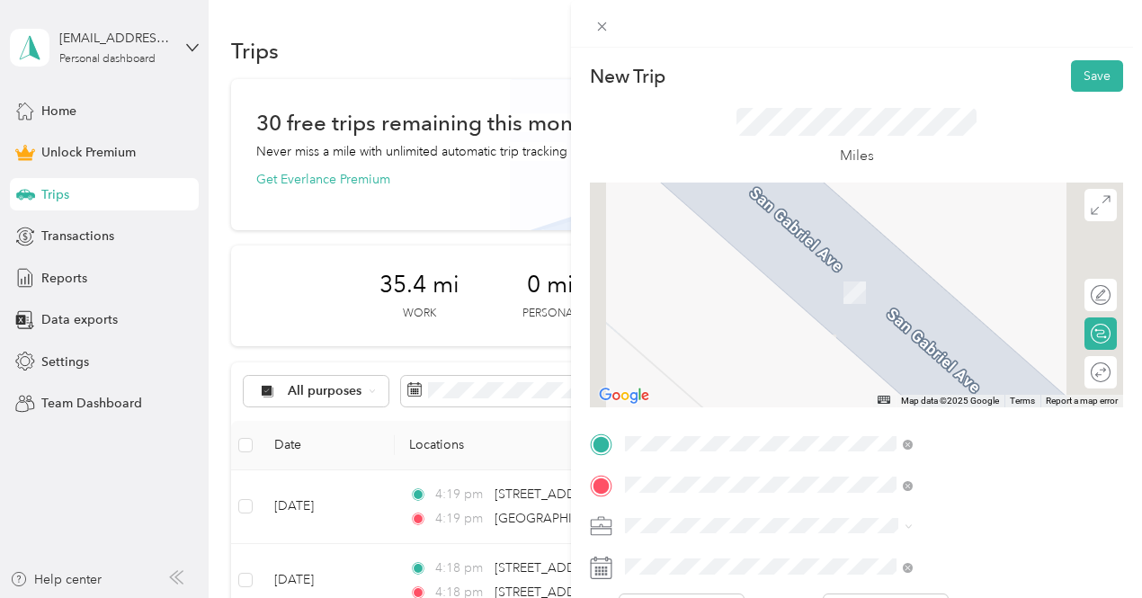
click at [872, 280] on span "4484 County Road 1006 McKinney, Texas 75071, United States" at bounding box center [972, 273] width 247 height 31
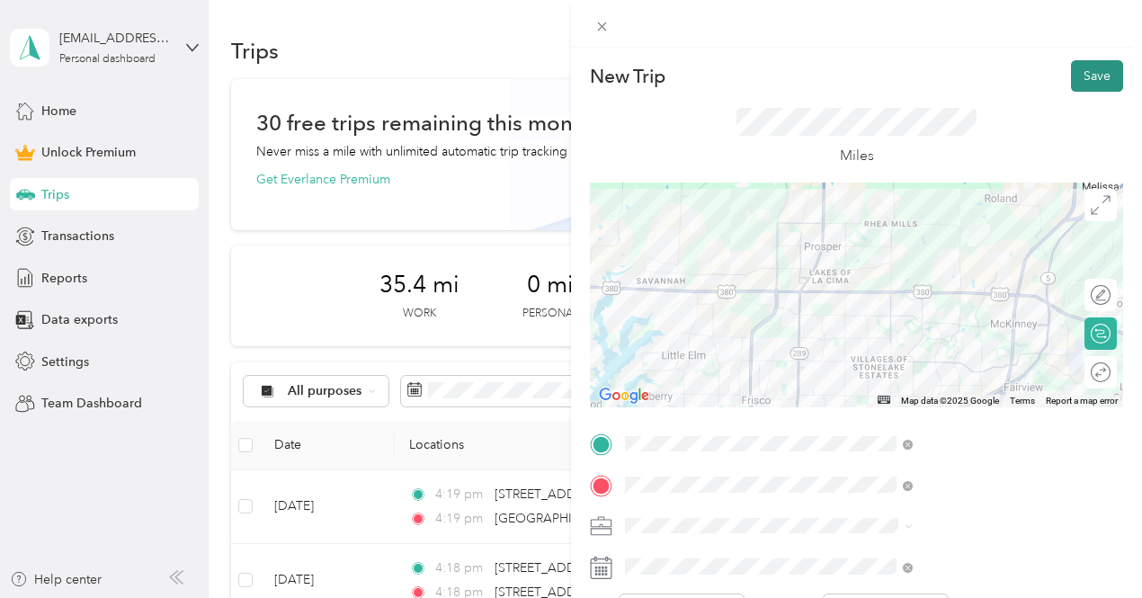
click at [1079, 73] on button "Save" at bounding box center [1097, 75] width 52 height 31
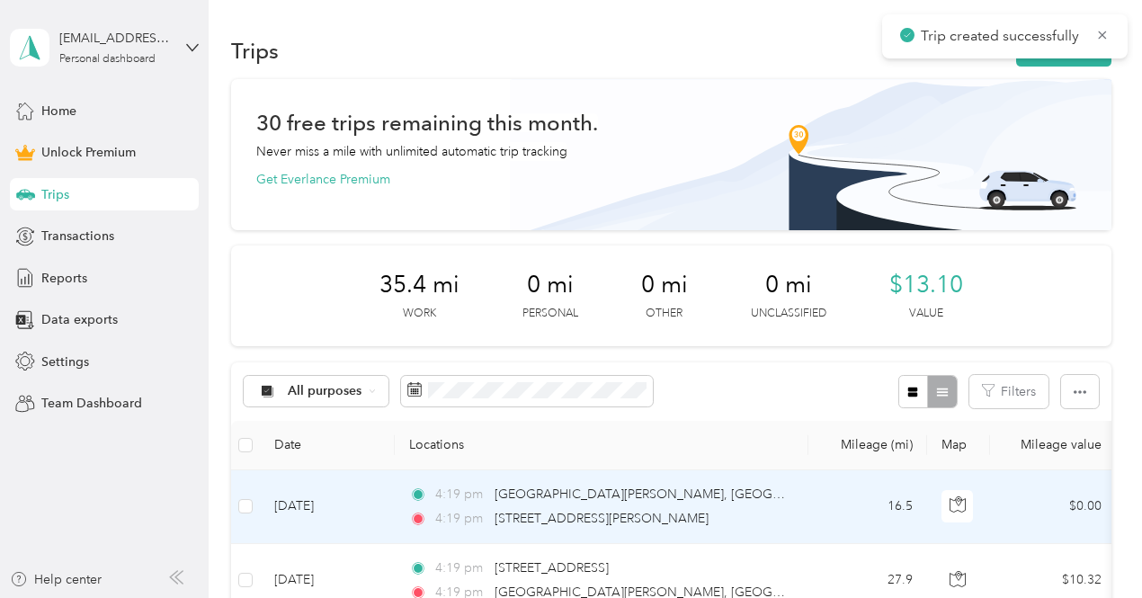
click at [783, 504] on div "4:19 pm San Gabriel Avenue, Frisco 4:19 pm 4484 County Road 1006, McKinney" at bounding box center [598, 507] width 378 height 44
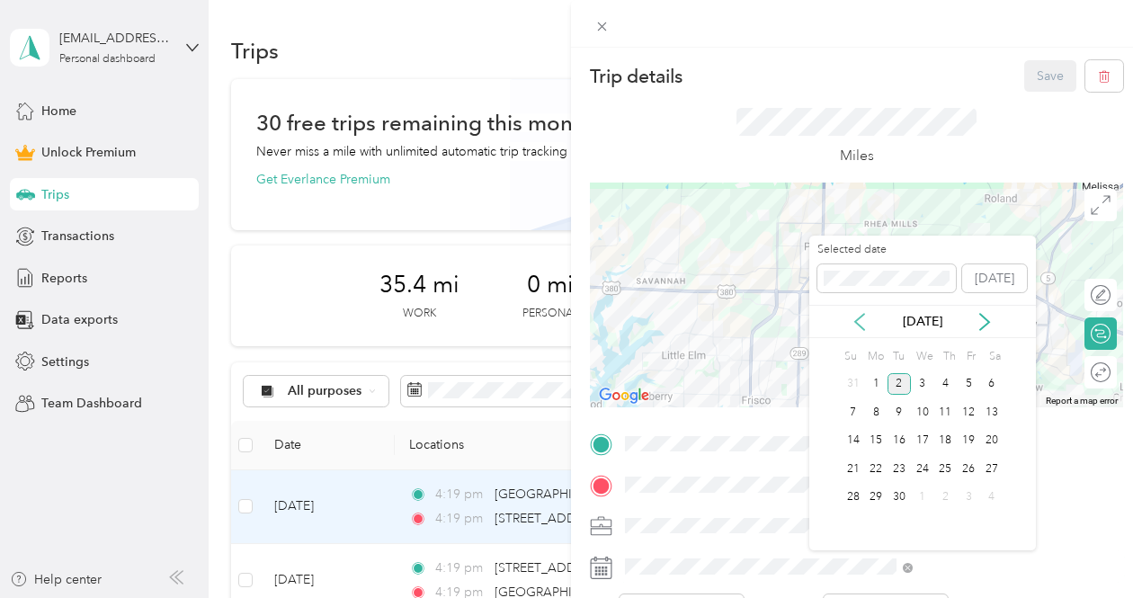
click at [863, 316] on icon at bounding box center [860, 322] width 18 height 18
drag, startPoint x: 876, startPoint y: 468, endPoint x: 899, endPoint y: 439, distance: 37.8
click at [899, 439] on div "Su Mo Tu We Th Fr Sa 27 28 29 30 31 1 2 3 4 5 6 7 8 9 10 11 12 13 14 15 16 17 1…" at bounding box center [923, 441] width 162 height 195
click at [899, 439] on div "12" at bounding box center [898, 441] width 23 height 22
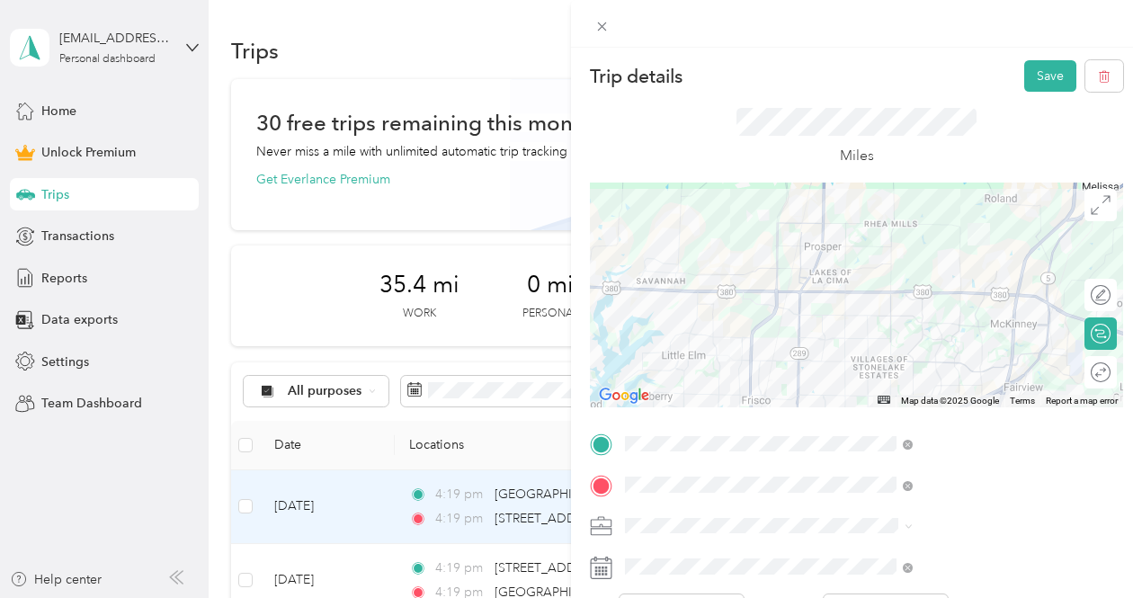
click at [828, 535] on span at bounding box center [871, 526] width 504 height 29
click at [844, 280] on li "Work" at bounding box center [959, 273] width 300 height 31
click at [1025, 79] on button "Save" at bounding box center [1050, 75] width 52 height 31
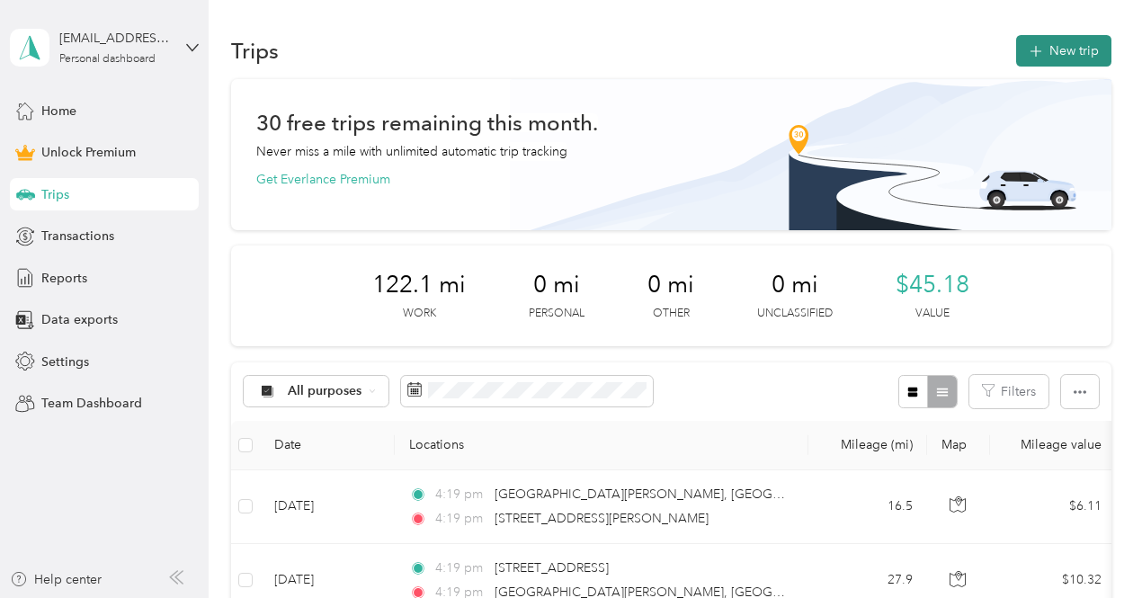
click at [1045, 46] on button "New trip" at bounding box center [1063, 50] width 95 height 31
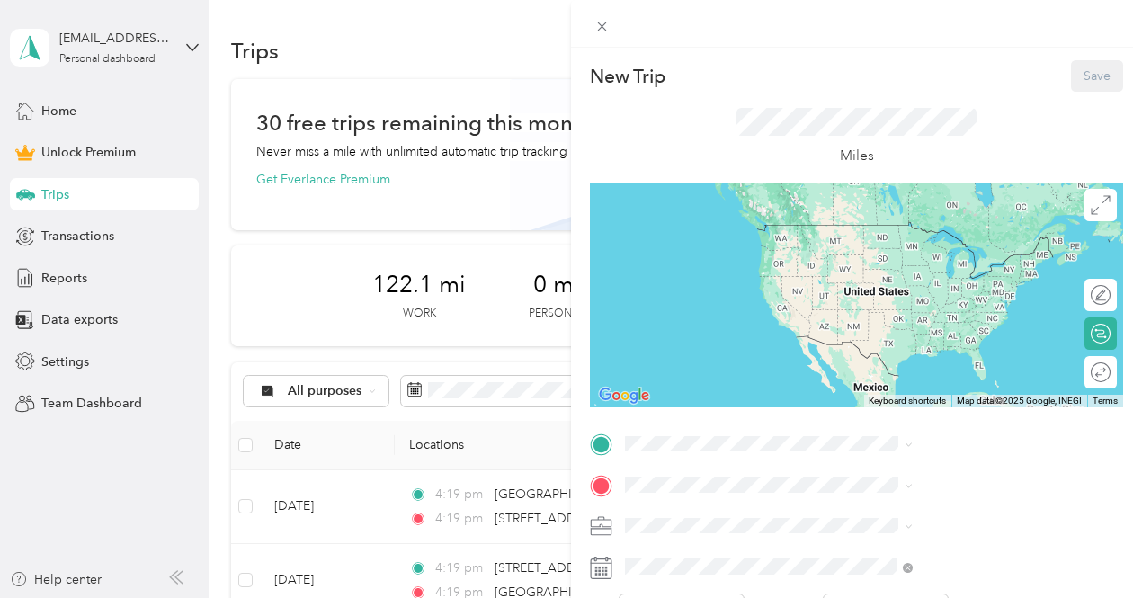
click at [872, 427] on div "New Trip Save This trip cannot be edited because it is either under review, app…" at bounding box center [856, 441] width 533 height 763
click at [874, 245] on div "4484 County Road 1006 McKinney, Texas 75071, United States" at bounding box center [959, 233] width 275 height 38
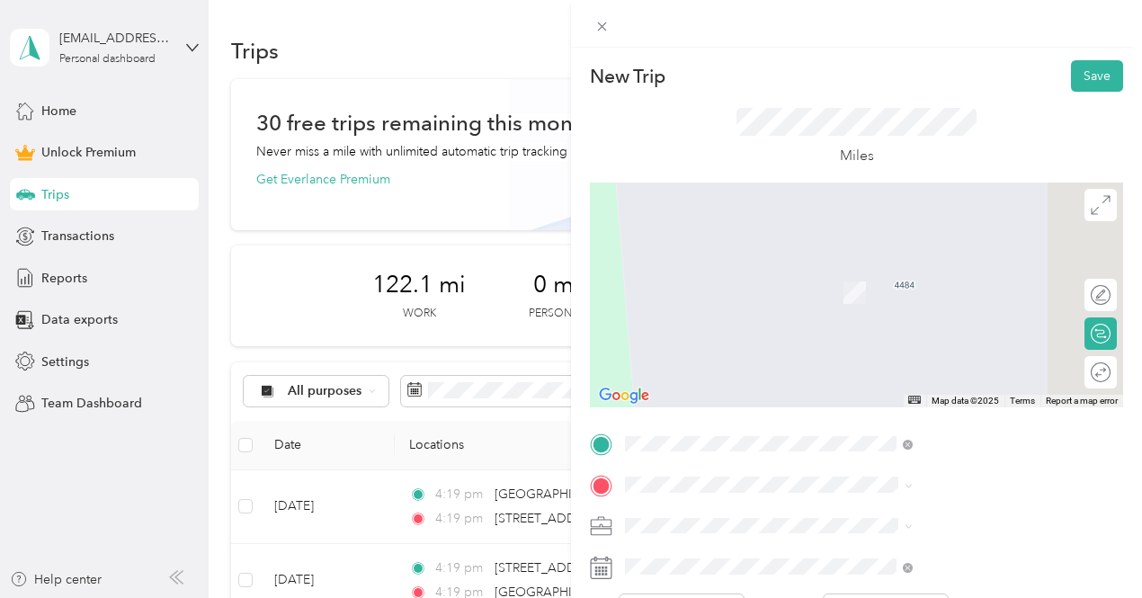
click at [956, 268] on span "3915 North Hall Street Dallas, Texas 75219, United States" at bounding box center [939, 265] width 180 height 16
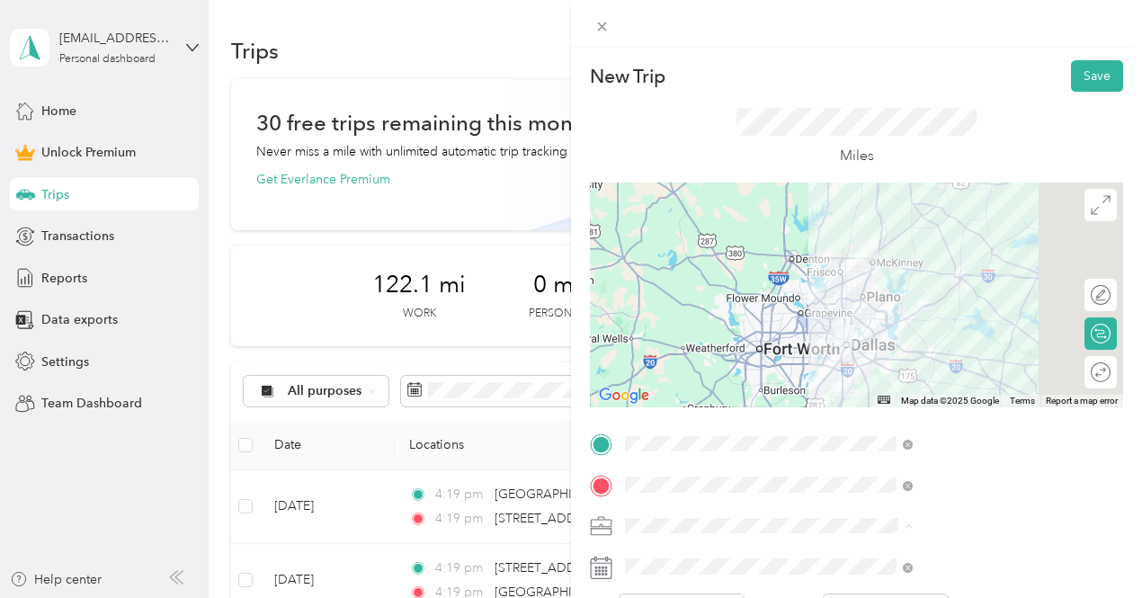
click at [846, 272] on span "Work" at bounding box center [837, 273] width 31 height 15
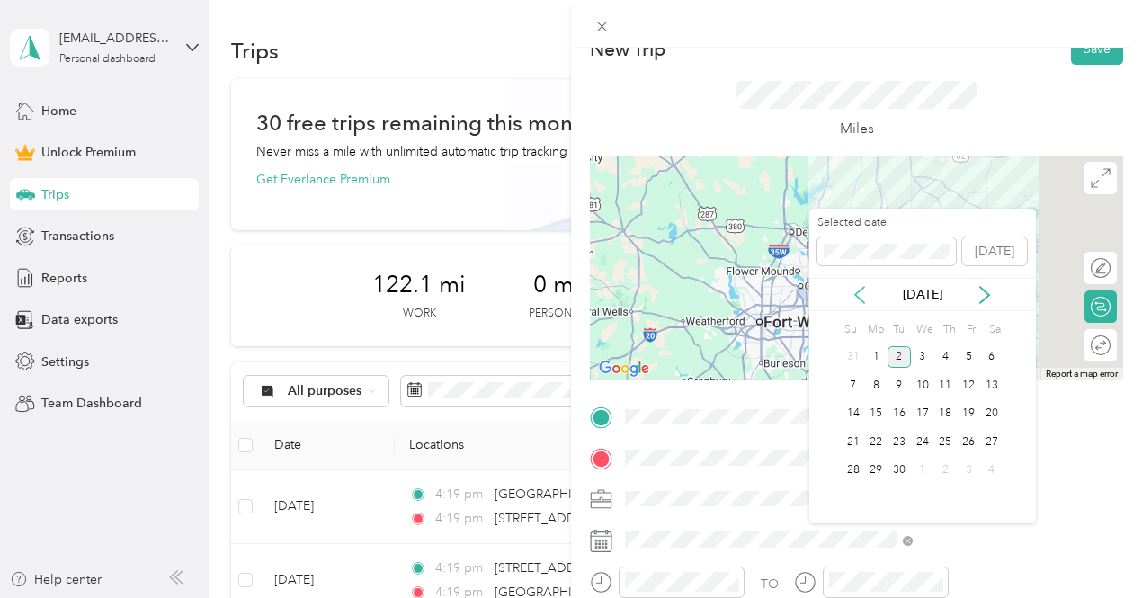
click at [852, 289] on icon at bounding box center [860, 295] width 18 height 18
click at [895, 412] on div "12" at bounding box center [898, 414] width 23 height 22
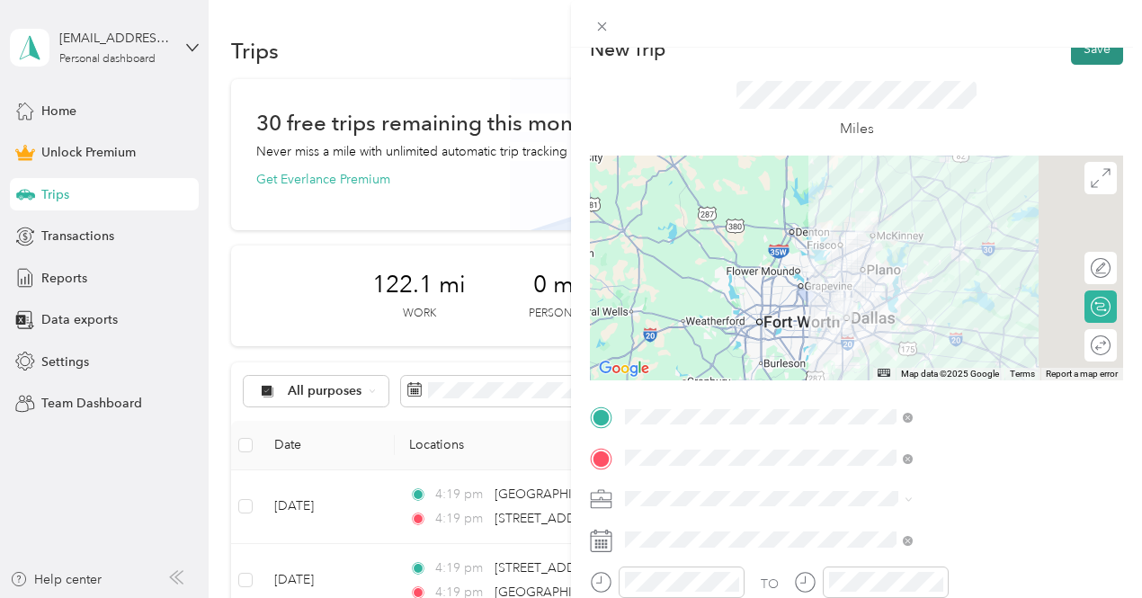
click at [1071, 57] on button "Save" at bounding box center [1097, 48] width 52 height 31
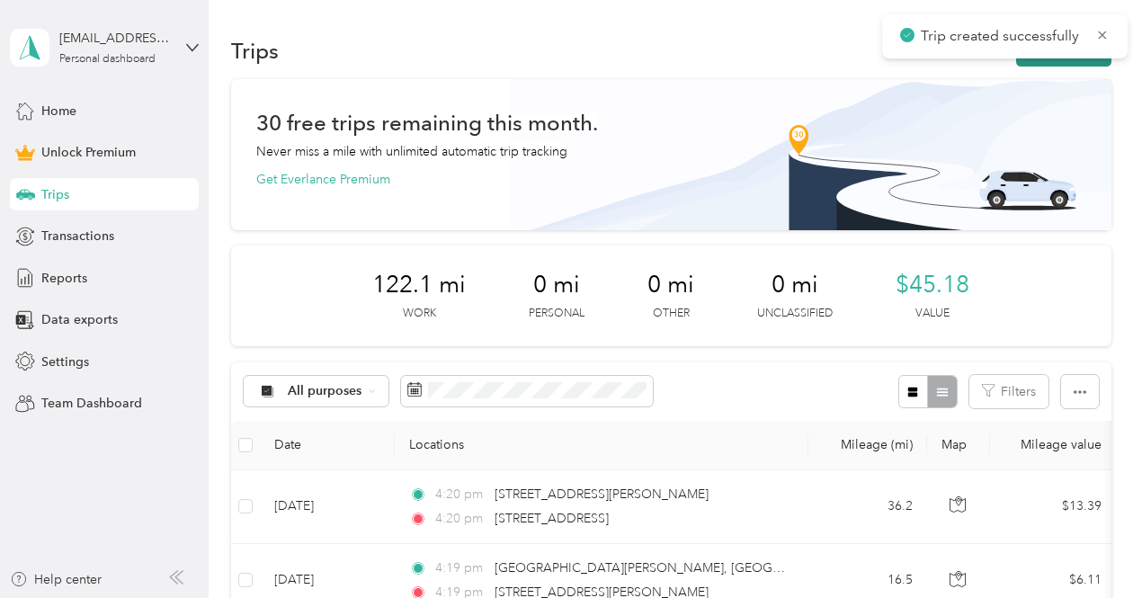
click at [1038, 58] on button "New trip" at bounding box center [1063, 50] width 95 height 31
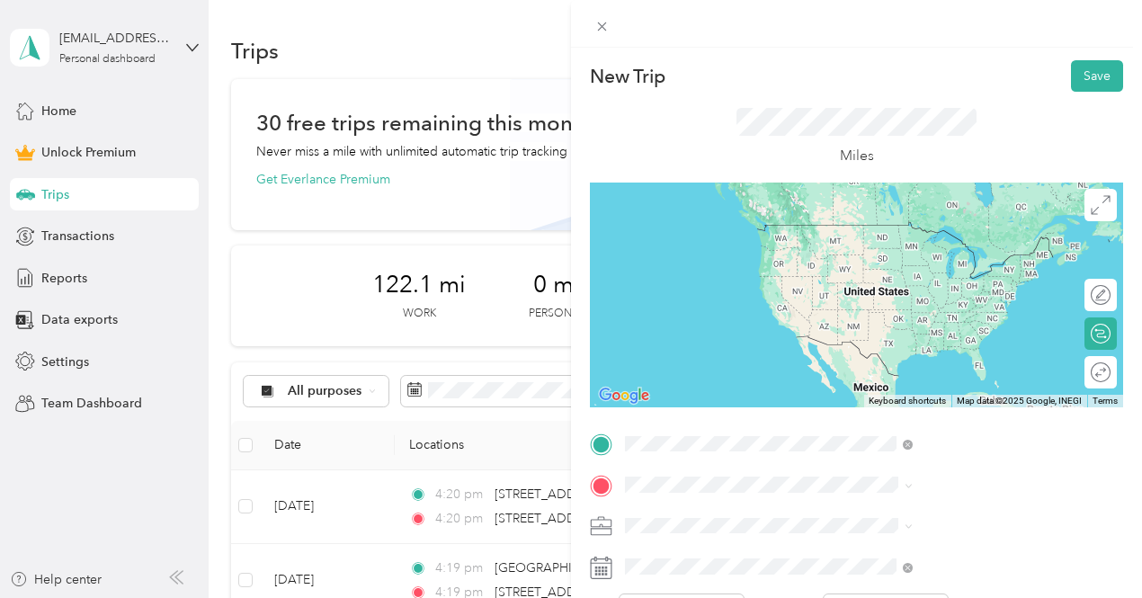
click at [896, 227] on span "3915 North Hall Street Dallas, Texas 75219, United States" at bounding box center [939, 225] width 180 height 16
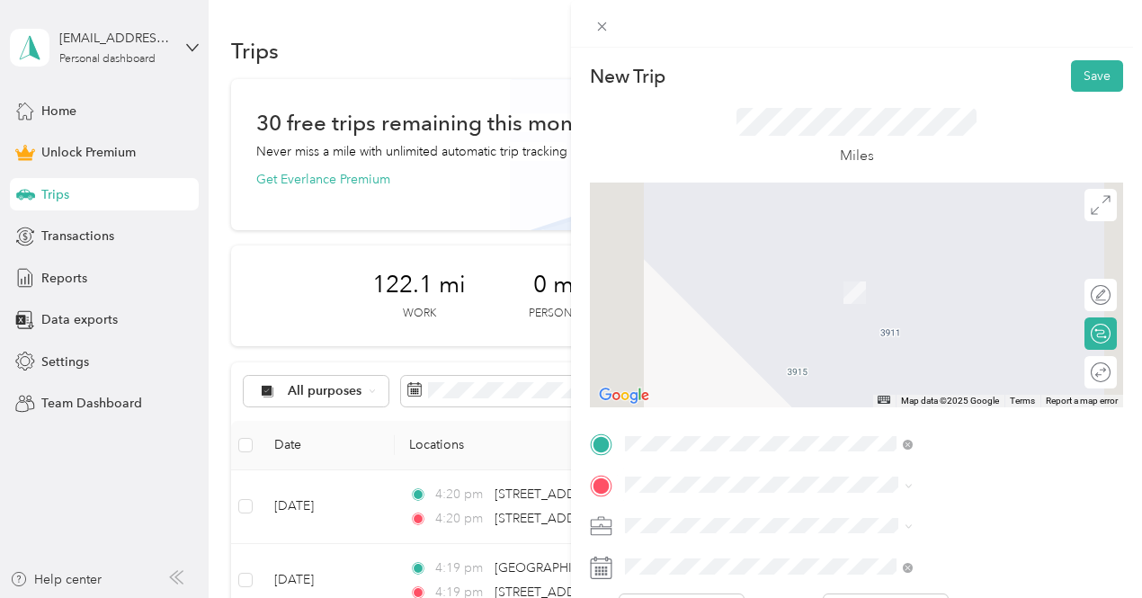
click at [907, 271] on span "Market Center Boulevard Dallas, Texas 75207, United States" at bounding box center [946, 264] width 195 height 16
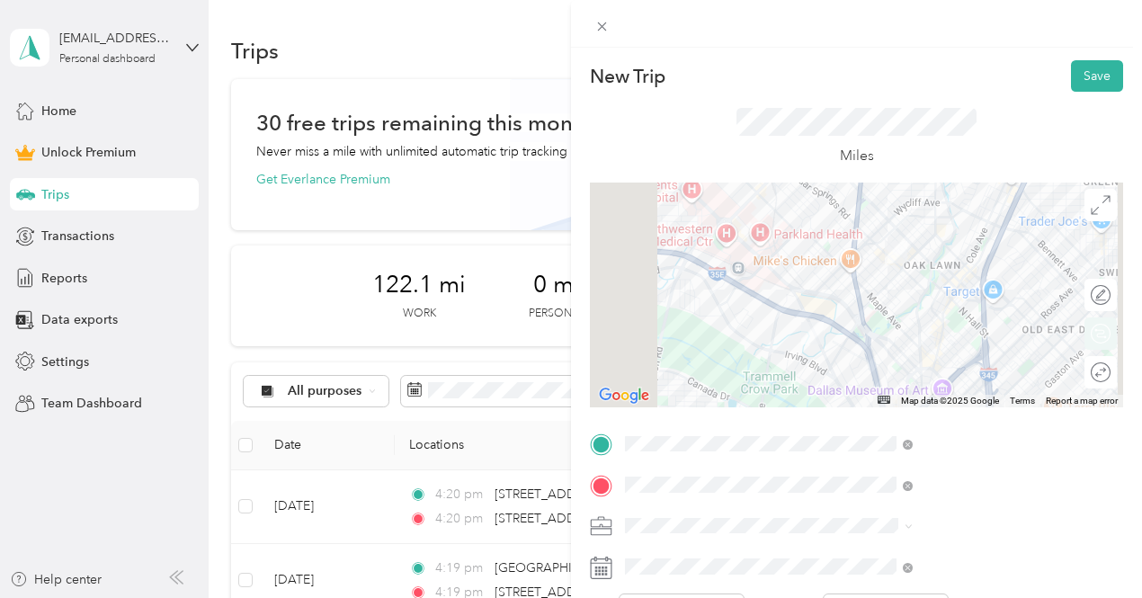
click at [1085, 386] on div "Round trip" at bounding box center [1100, 372] width 32 height 32
click at [1077, 377] on div at bounding box center [1092, 372] width 38 height 19
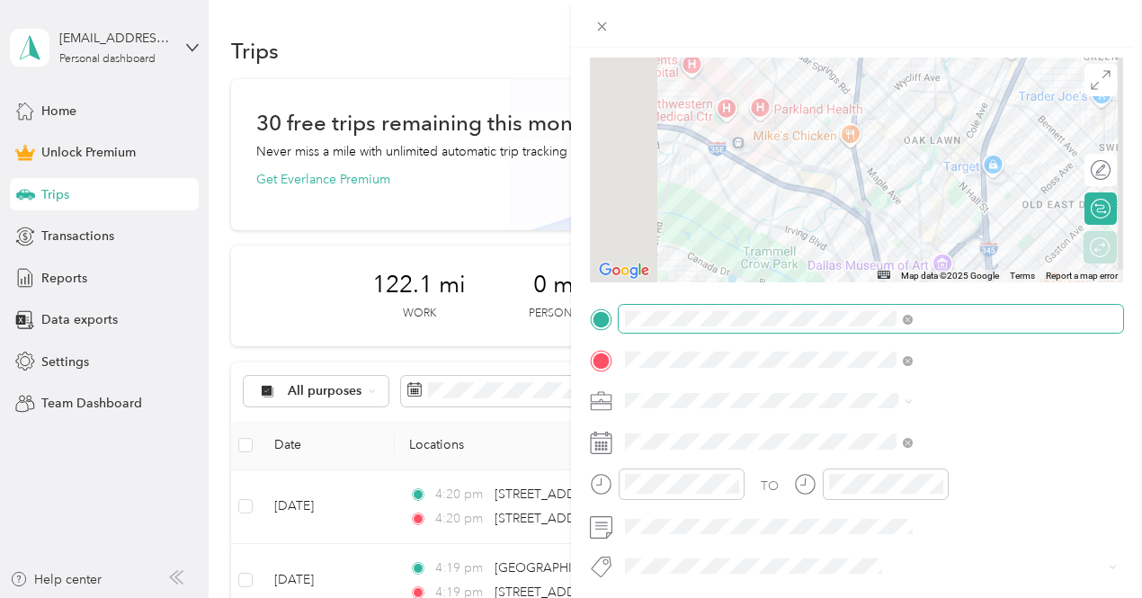
scroll to position [132, 0]
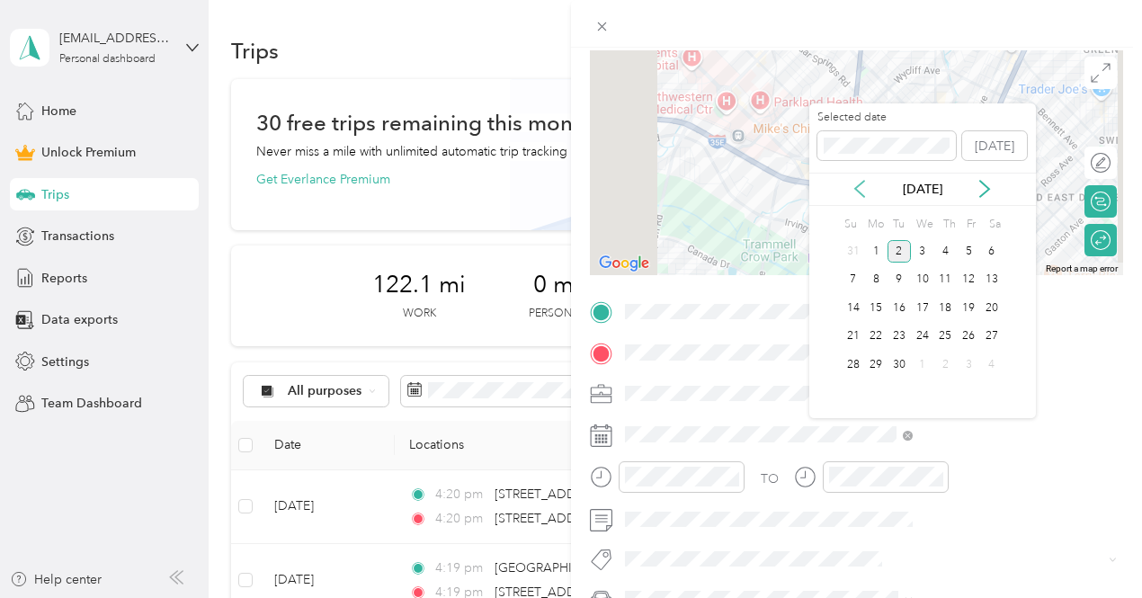
click at [860, 192] on icon at bounding box center [860, 189] width 18 height 18
click at [968, 334] on div "22" at bounding box center [968, 336] width 23 height 22
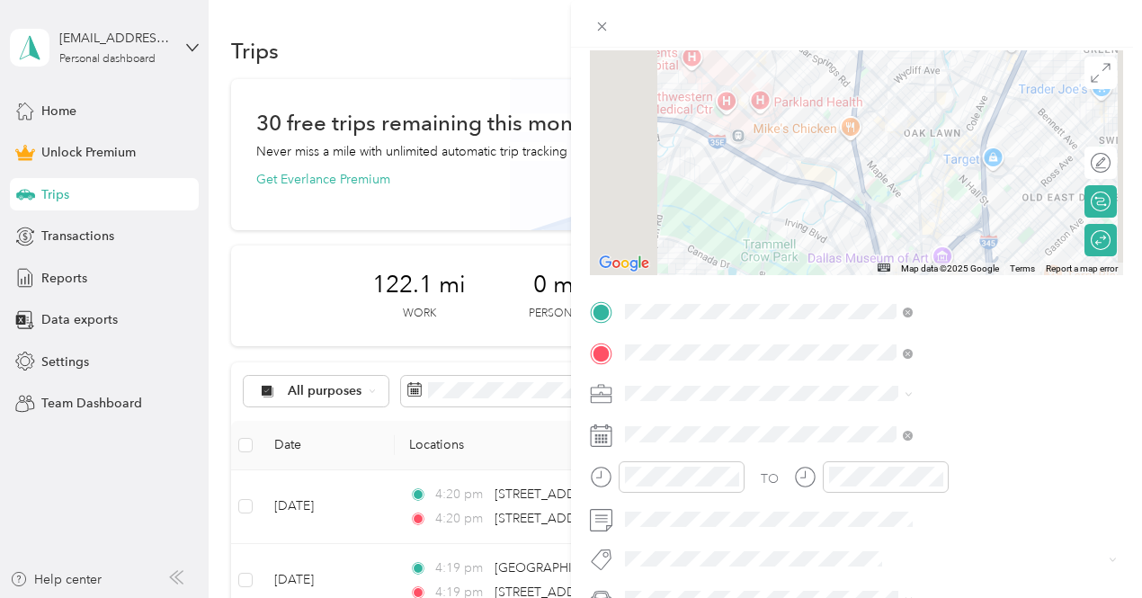
click at [860, 382] on span at bounding box center [871, 393] width 504 height 29
click at [836, 145] on span "Work" at bounding box center [837, 140] width 31 height 15
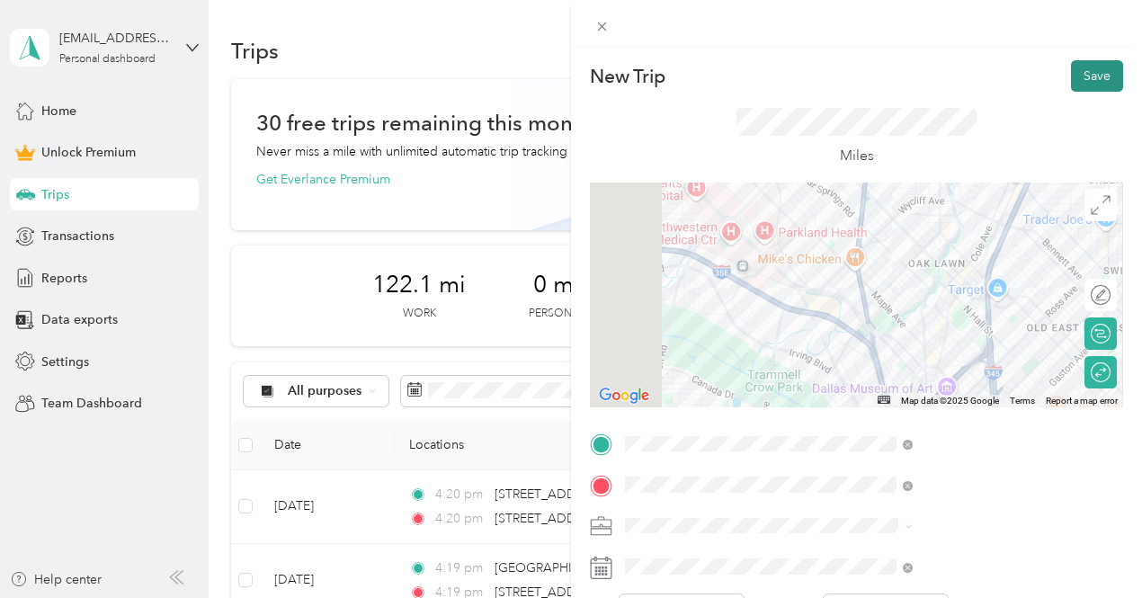
click at [1083, 89] on button "Save" at bounding box center [1097, 75] width 52 height 31
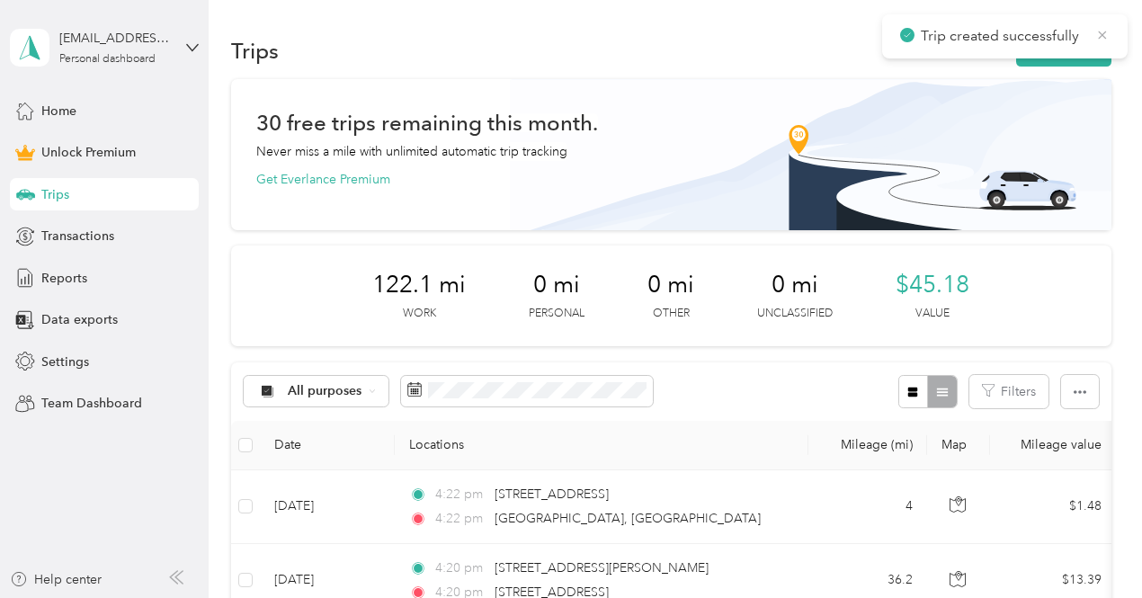
click at [1100, 39] on icon at bounding box center [1102, 35] width 14 height 16
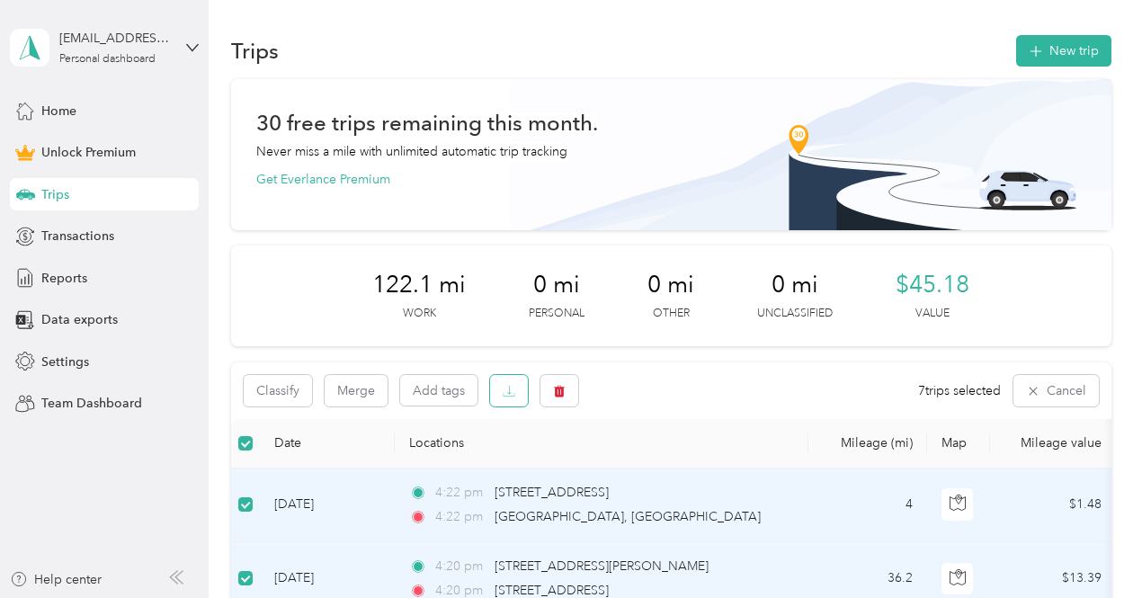
click at [513, 402] on button "button" at bounding box center [509, 390] width 38 height 31
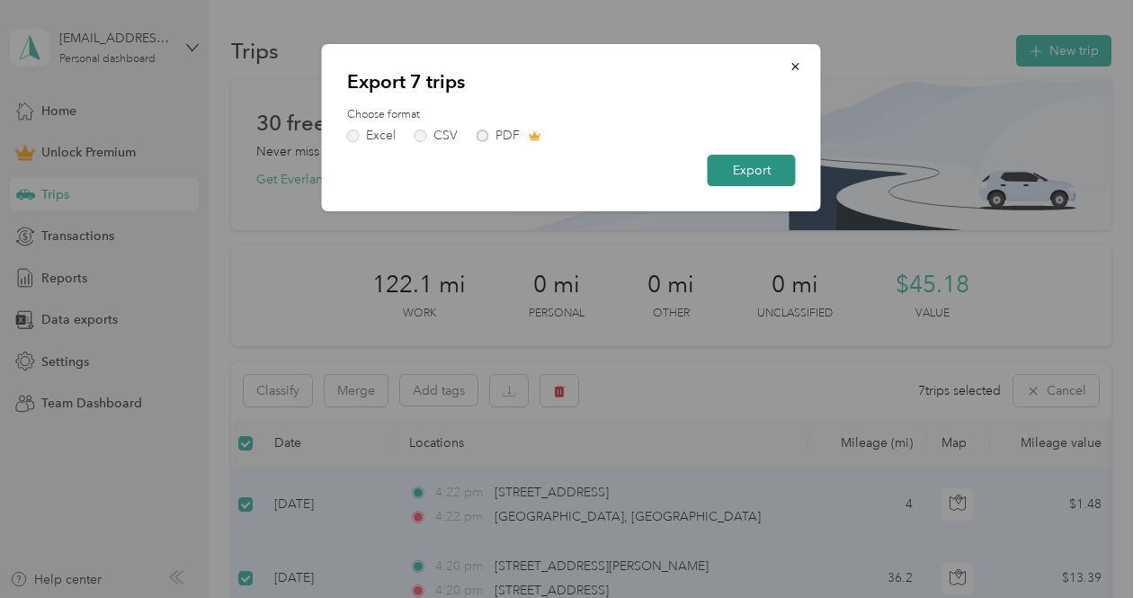
click at [732, 179] on button "Export" at bounding box center [752, 170] width 88 height 31
